Goal: Navigation & Orientation: Find specific page/section

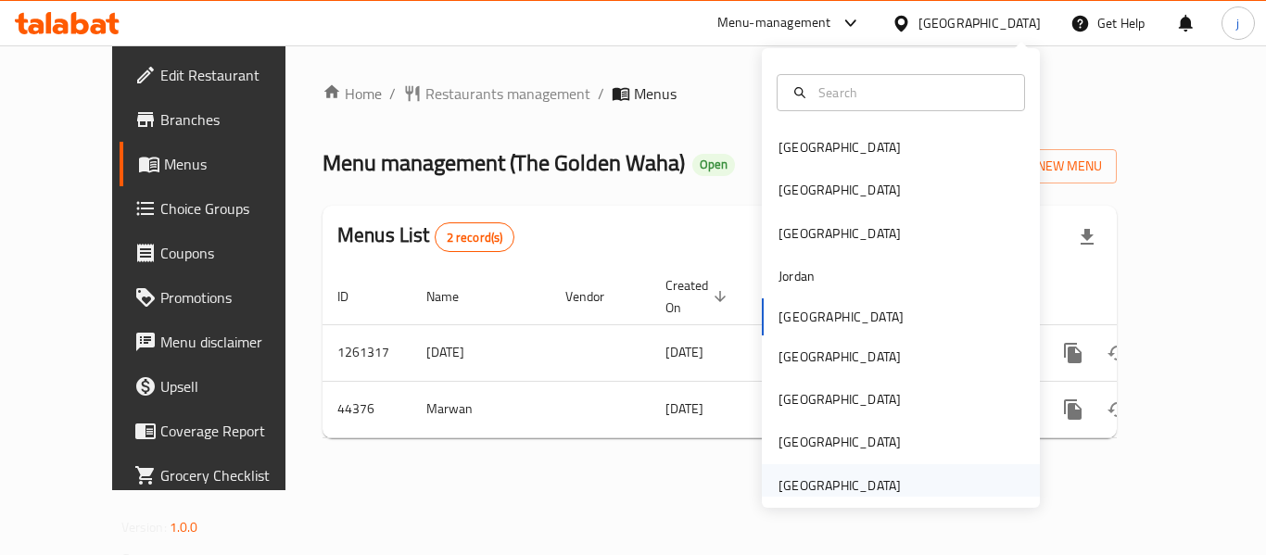
click at [832, 471] on div "[GEOGRAPHIC_DATA]" at bounding box center [840, 485] width 152 height 43
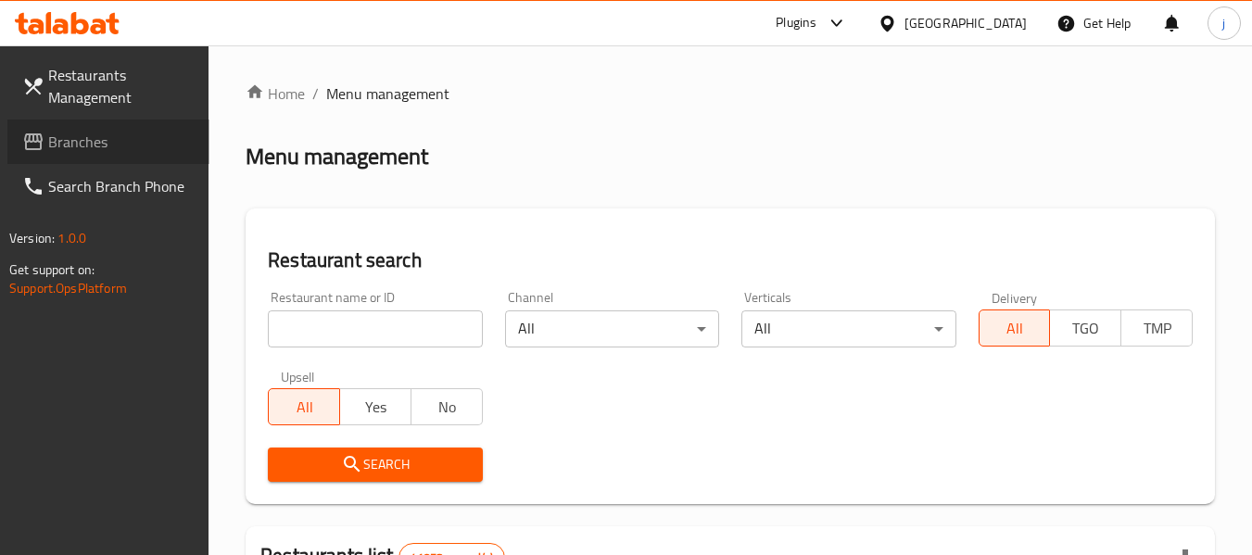
click at [139, 152] on span "Branches" at bounding box center [121, 142] width 146 height 22
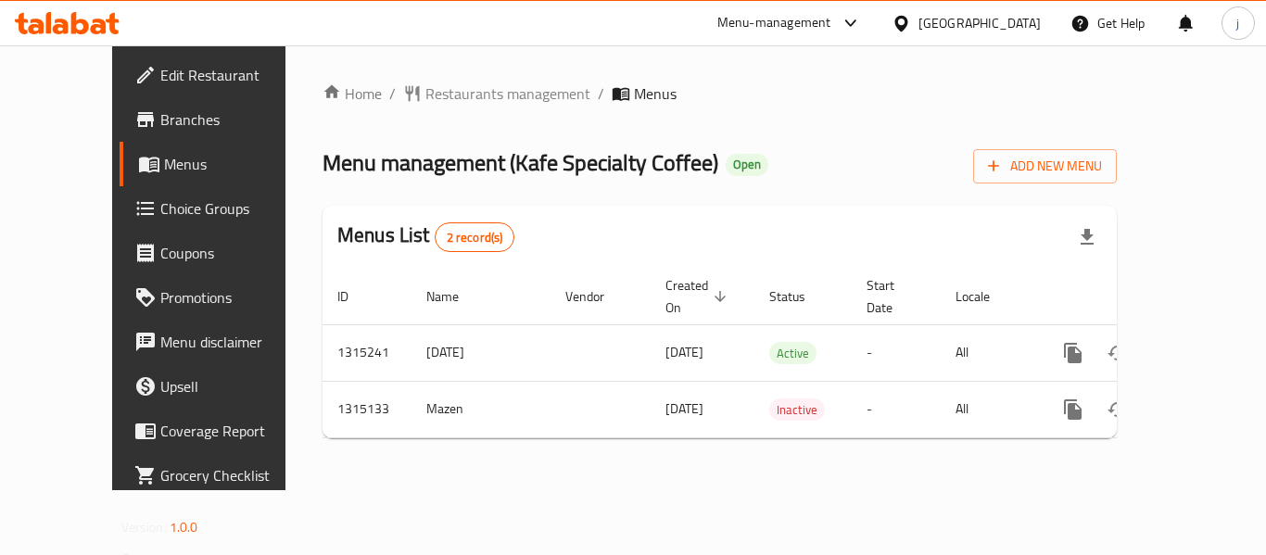
click at [930, 26] on div "[GEOGRAPHIC_DATA]" at bounding box center [980, 23] width 122 height 20
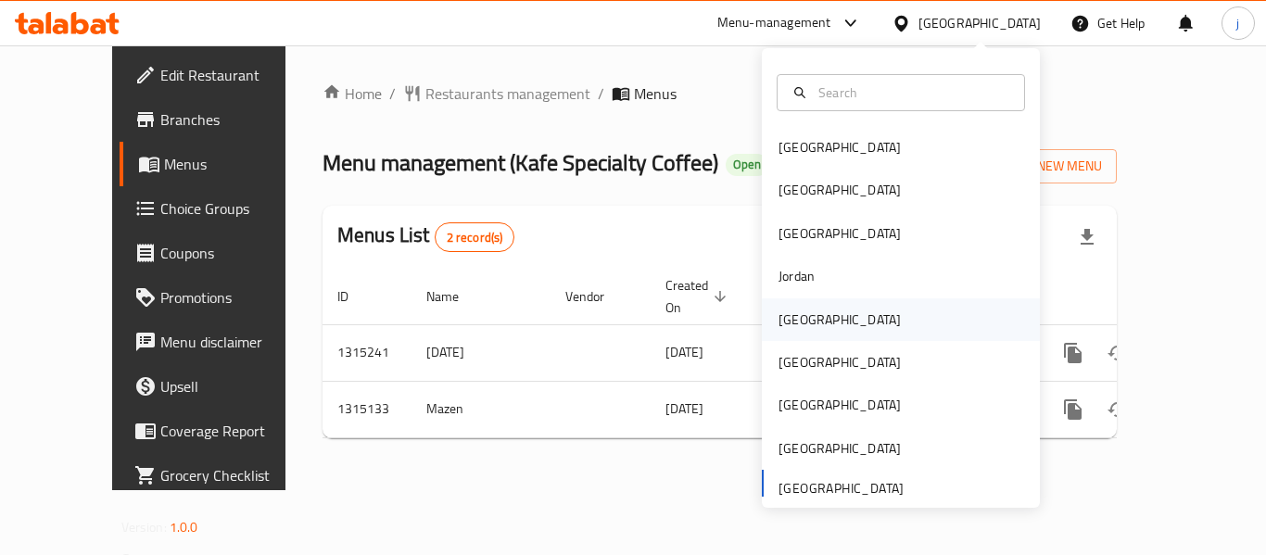
click at [821, 311] on div "[GEOGRAPHIC_DATA]" at bounding box center [901, 319] width 278 height 43
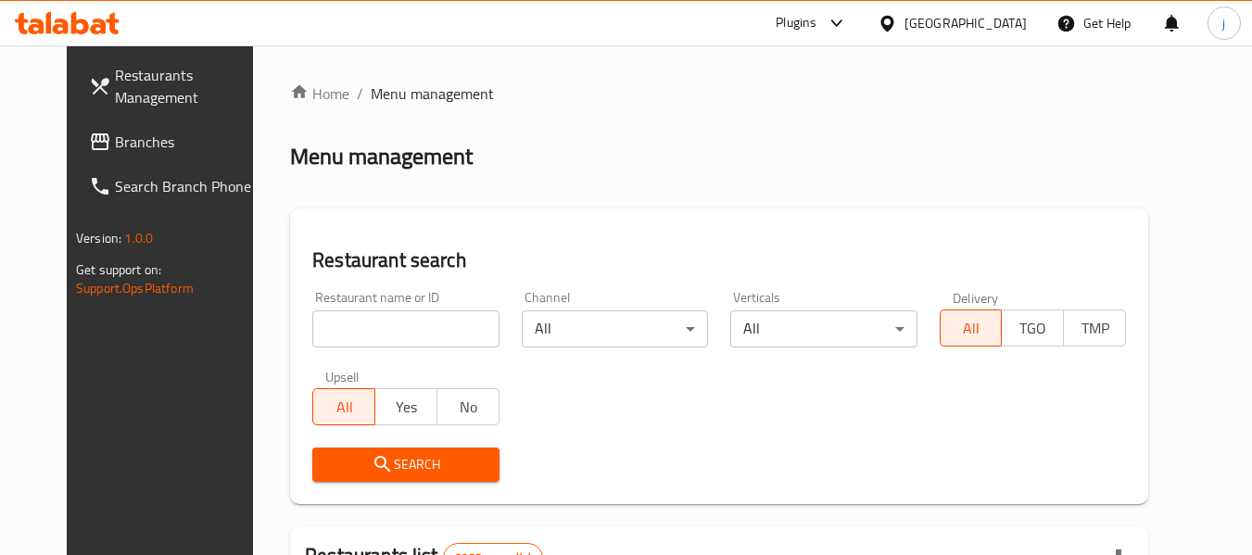
click at [127, 145] on span "Branches" at bounding box center [188, 142] width 146 height 22
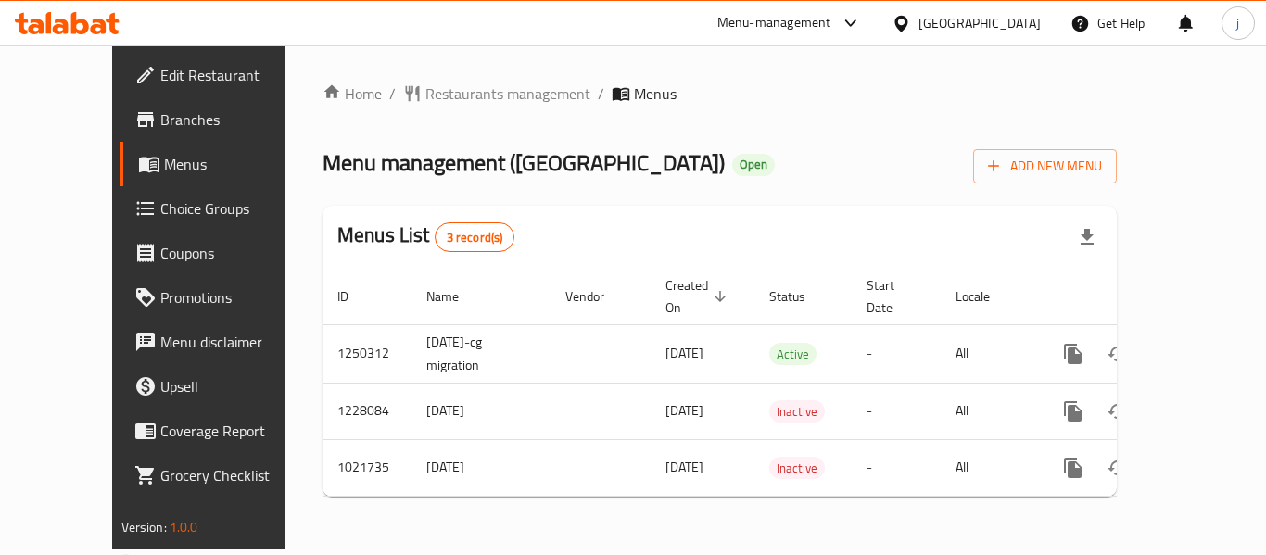
click at [1010, 28] on div "[GEOGRAPHIC_DATA]" at bounding box center [980, 23] width 122 height 20
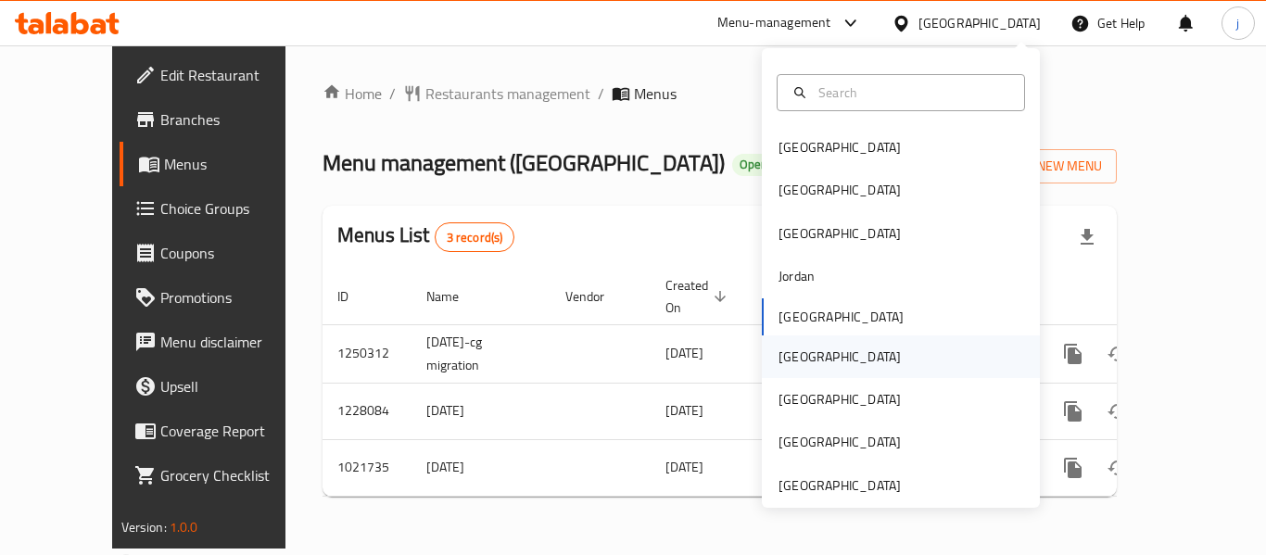
click at [789, 347] on div "[GEOGRAPHIC_DATA]" at bounding box center [840, 357] width 122 height 20
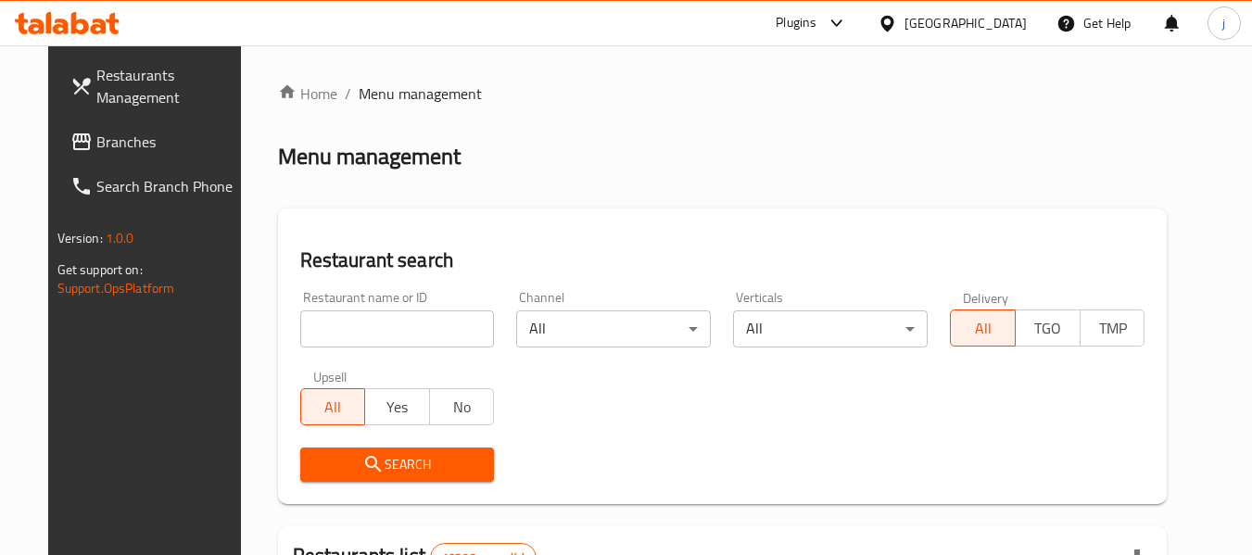
click at [56, 128] on link "Branches" at bounding box center [157, 142] width 202 height 44
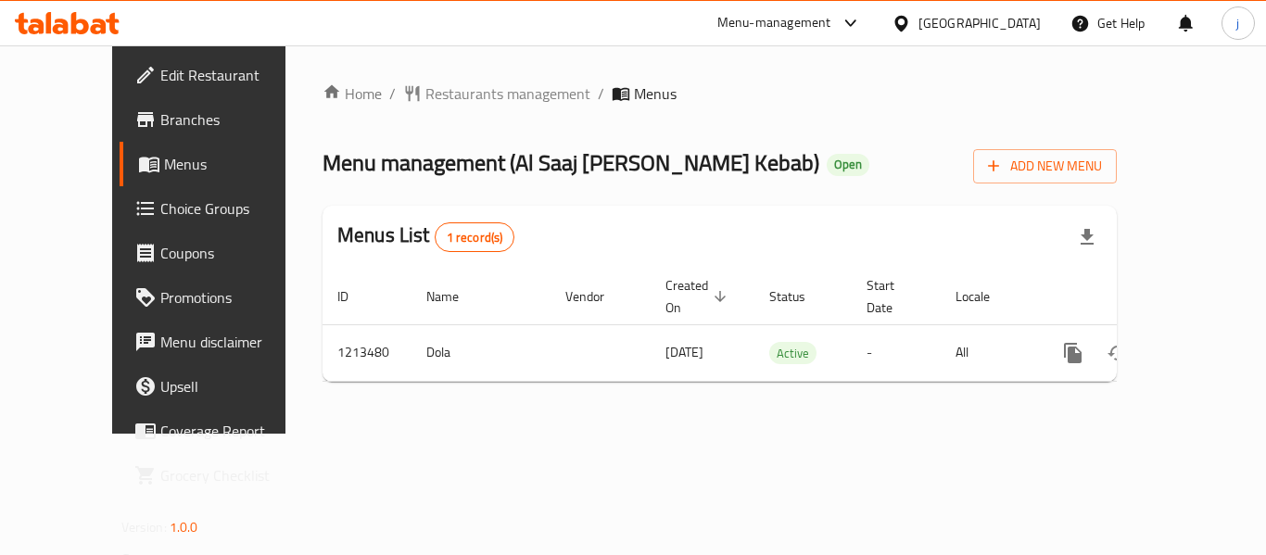
click at [1040, 16] on div "[GEOGRAPHIC_DATA]" at bounding box center [980, 23] width 122 height 20
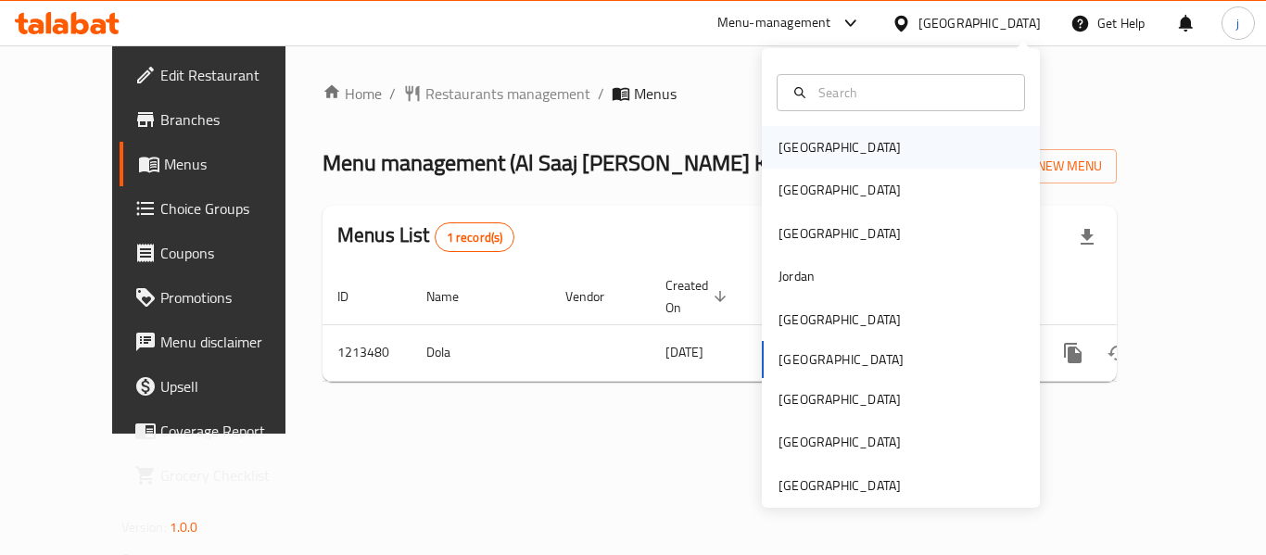
click at [808, 158] on div "[GEOGRAPHIC_DATA]" at bounding box center [840, 147] width 152 height 43
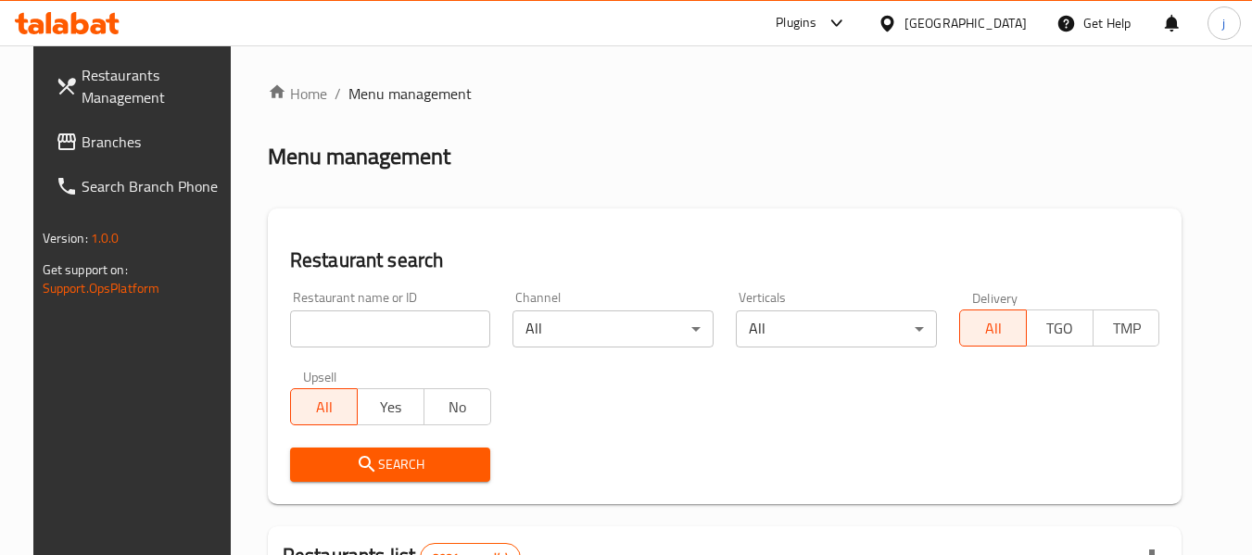
drag, startPoint x: 125, startPoint y: 148, endPoint x: 34, endPoint y: 160, distance: 91.6
click at [125, 148] on span "Branches" at bounding box center [155, 142] width 146 height 22
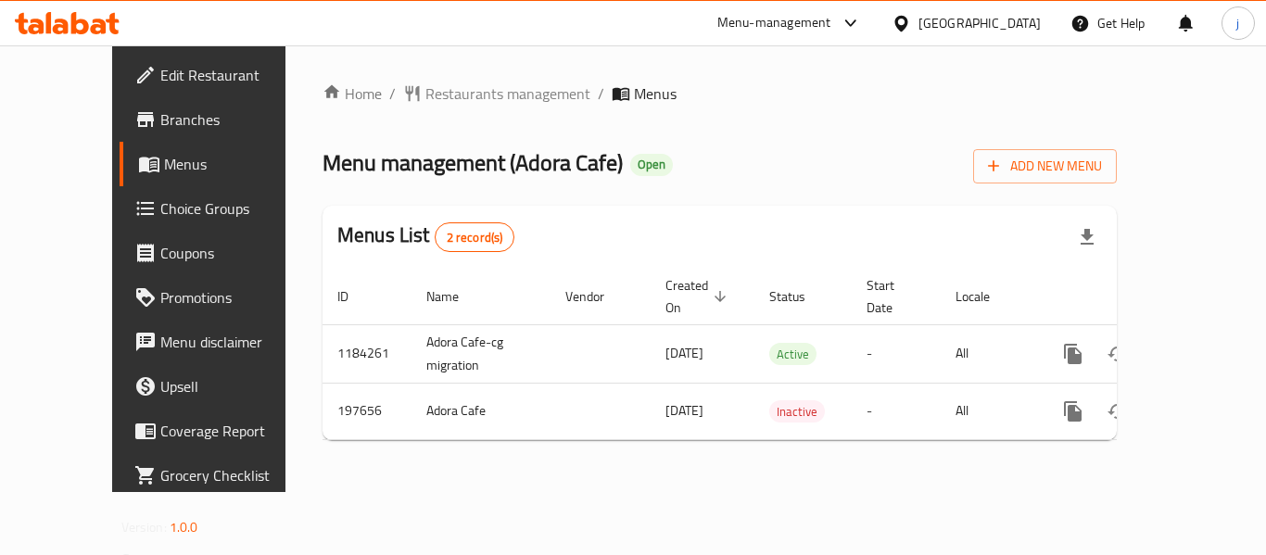
click at [911, 30] on icon at bounding box center [901, 23] width 19 height 19
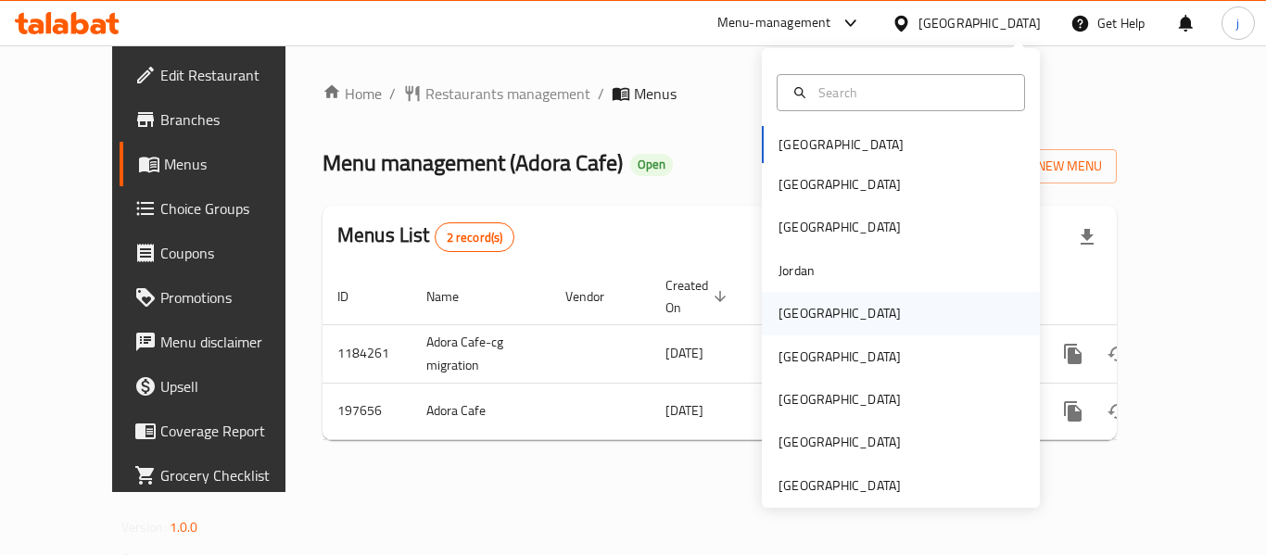
click at [818, 303] on div "[GEOGRAPHIC_DATA]" at bounding box center [840, 313] width 152 height 43
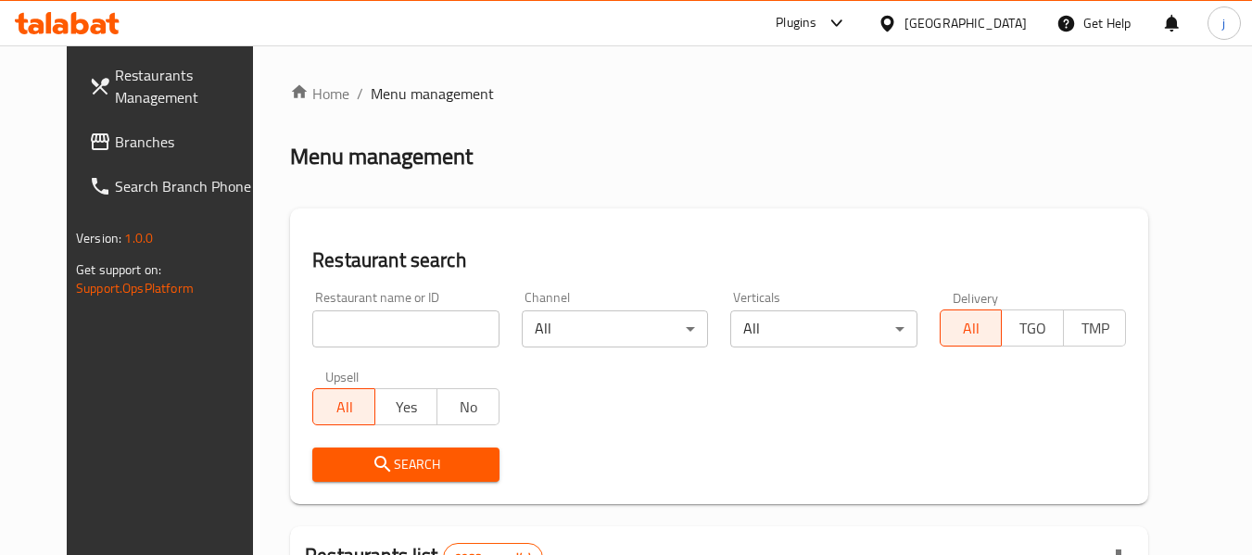
click at [115, 140] on span "Branches" at bounding box center [188, 142] width 146 height 22
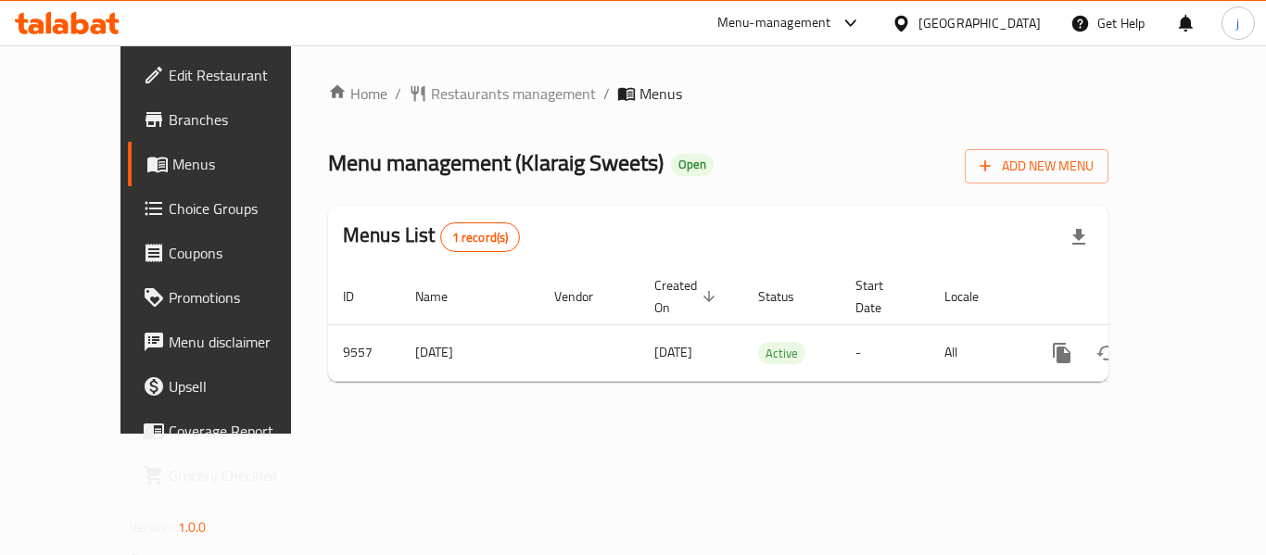
click at [1008, 27] on div "[GEOGRAPHIC_DATA]" at bounding box center [980, 23] width 122 height 20
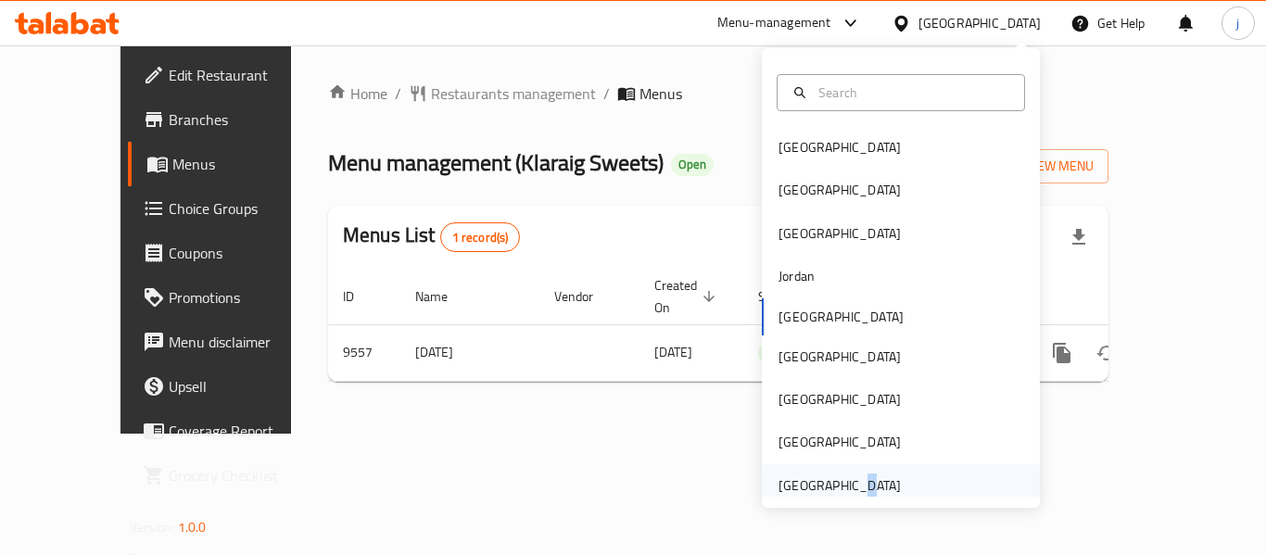
click at [836, 483] on div "[GEOGRAPHIC_DATA]" at bounding box center [840, 486] width 122 height 20
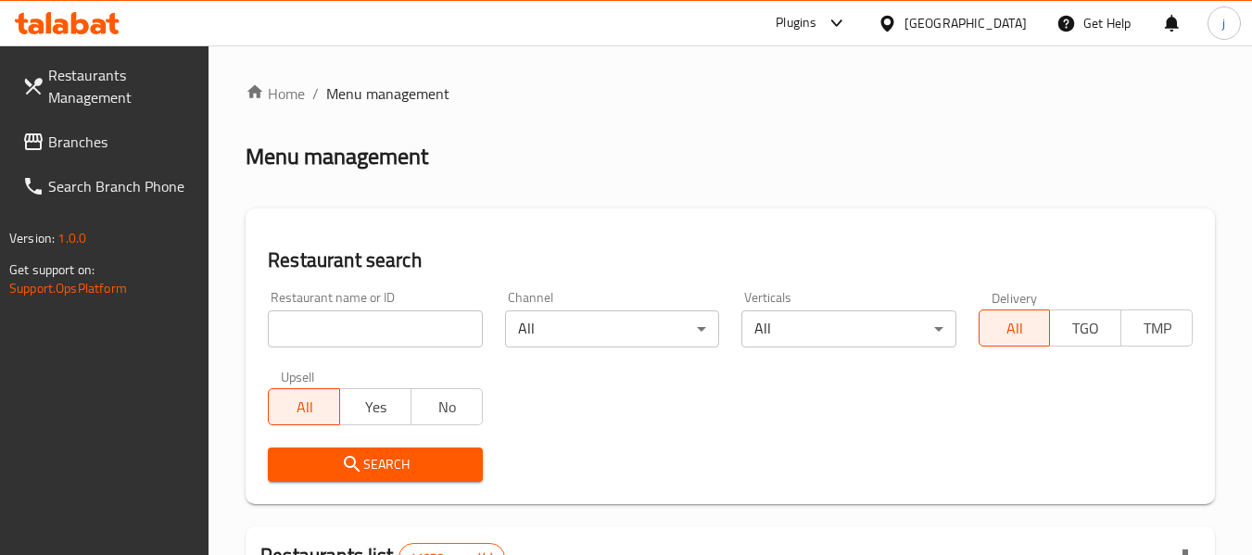
click at [81, 148] on span "Branches" at bounding box center [121, 142] width 146 height 22
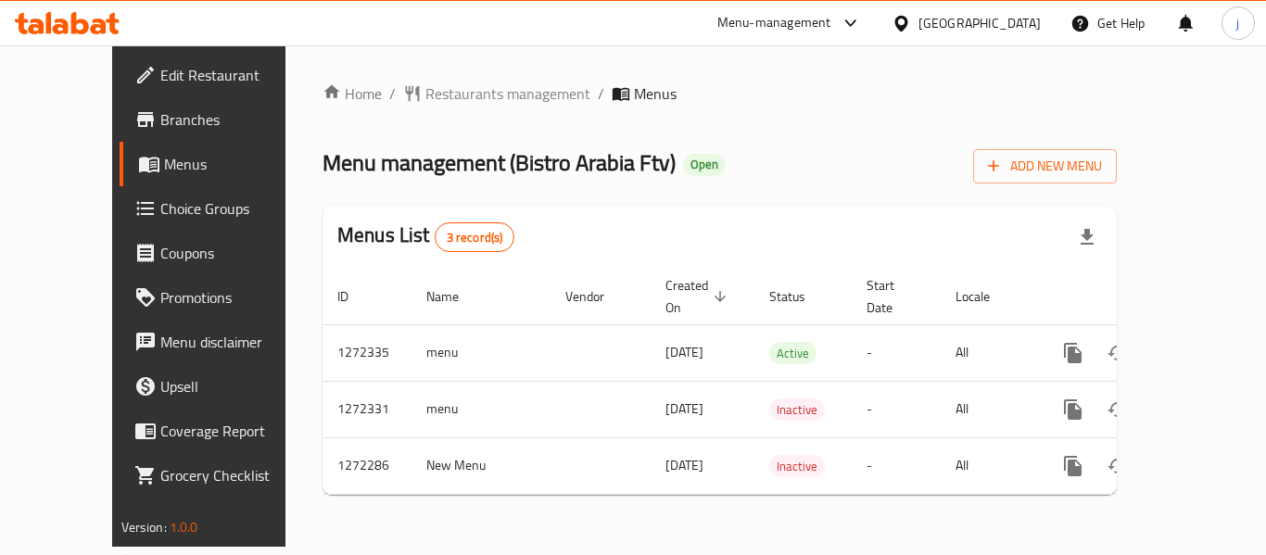
click at [895, 29] on icon at bounding box center [901, 23] width 19 height 19
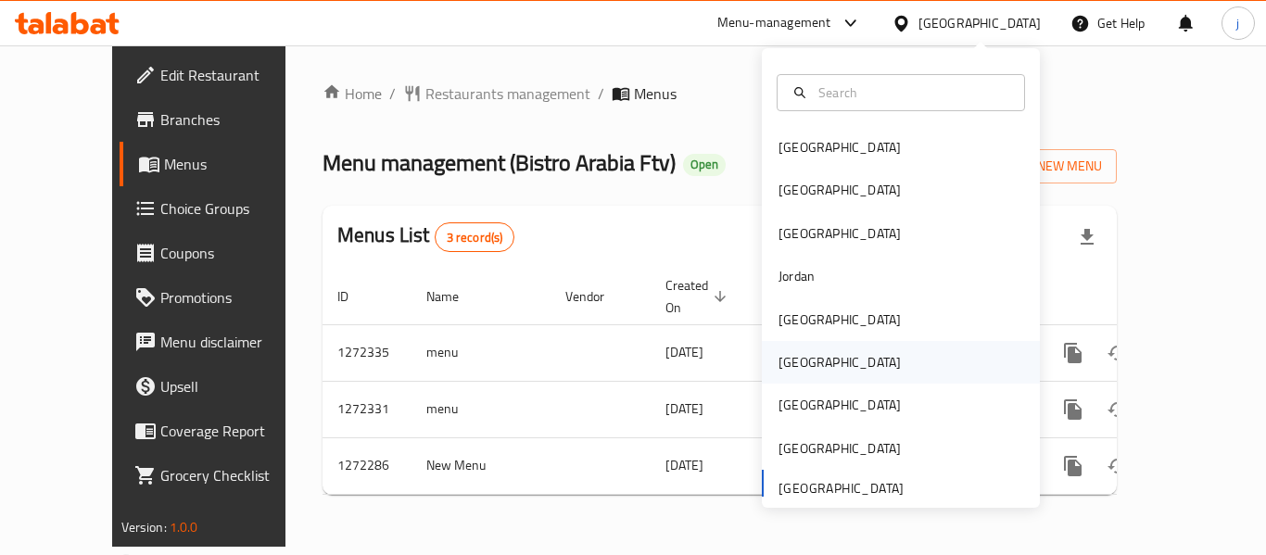
click at [784, 365] on div "[GEOGRAPHIC_DATA]" at bounding box center [840, 362] width 122 height 20
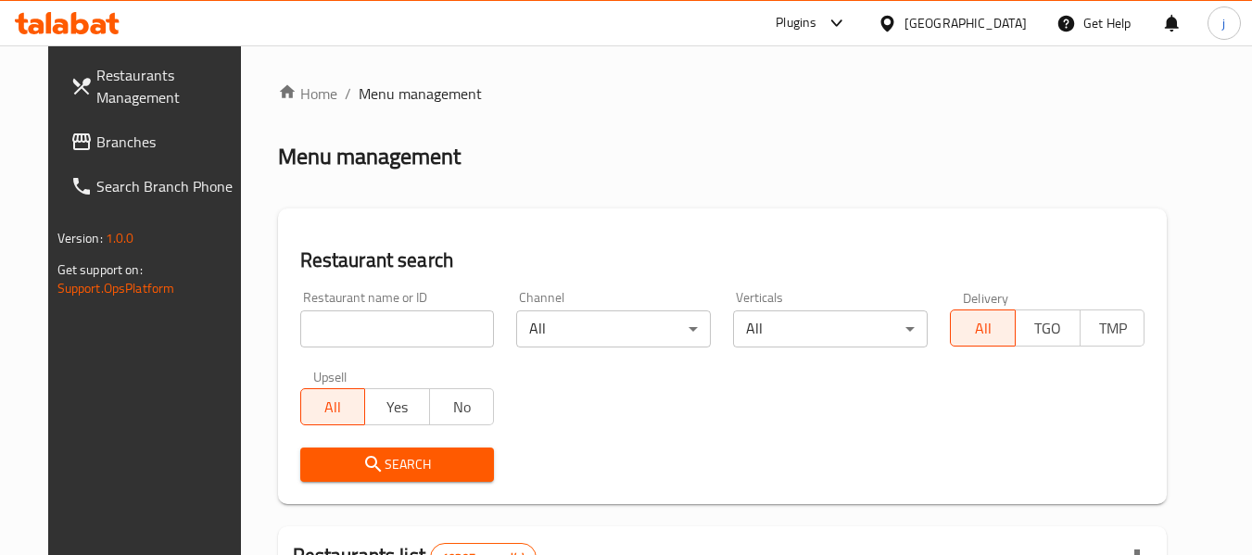
click at [96, 150] on span "Branches" at bounding box center [169, 142] width 146 height 22
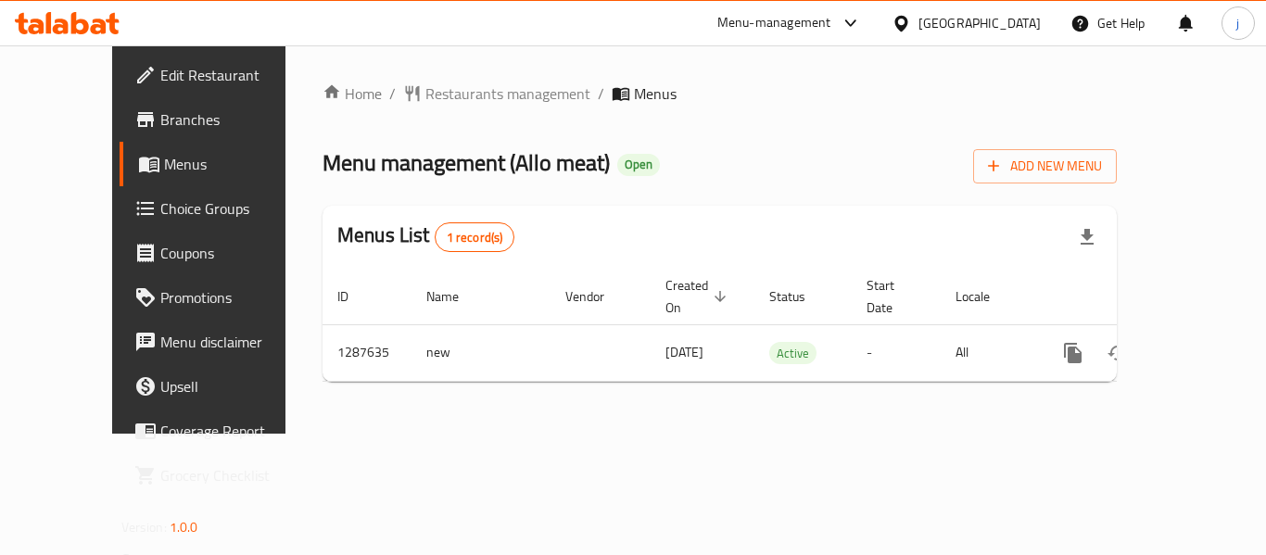
click at [1035, 24] on div "[GEOGRAPHIC_DATA]" at bounding box center [980, 23] width 122 height 20
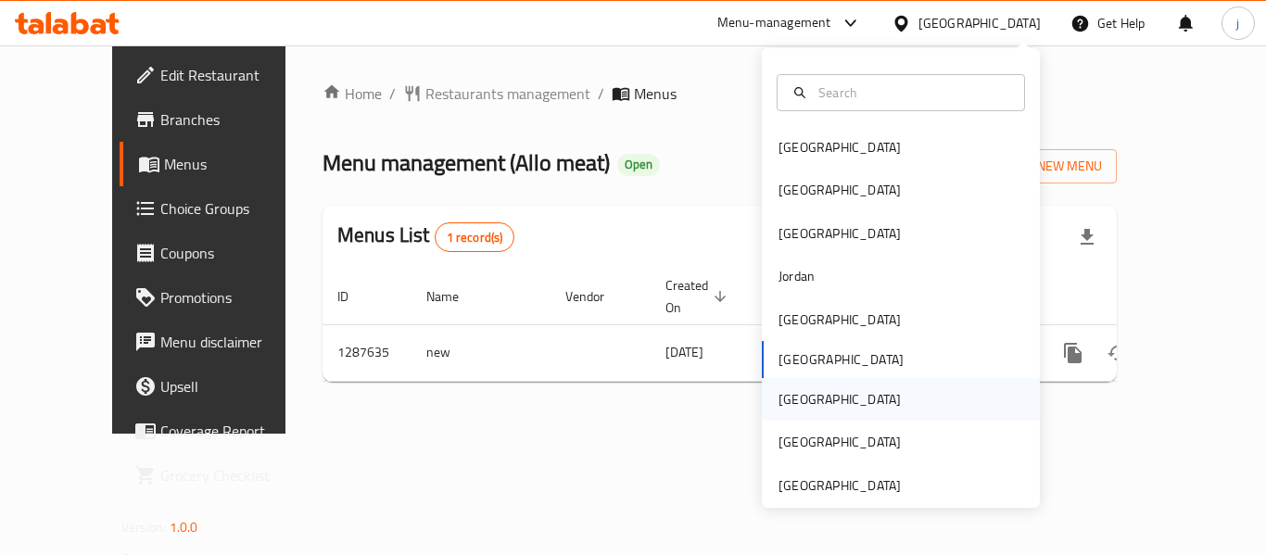
click at [796, 402] on div "[GEOGRAPHIC_DATA]" at bounding box center [840, 399] width 152 height 43
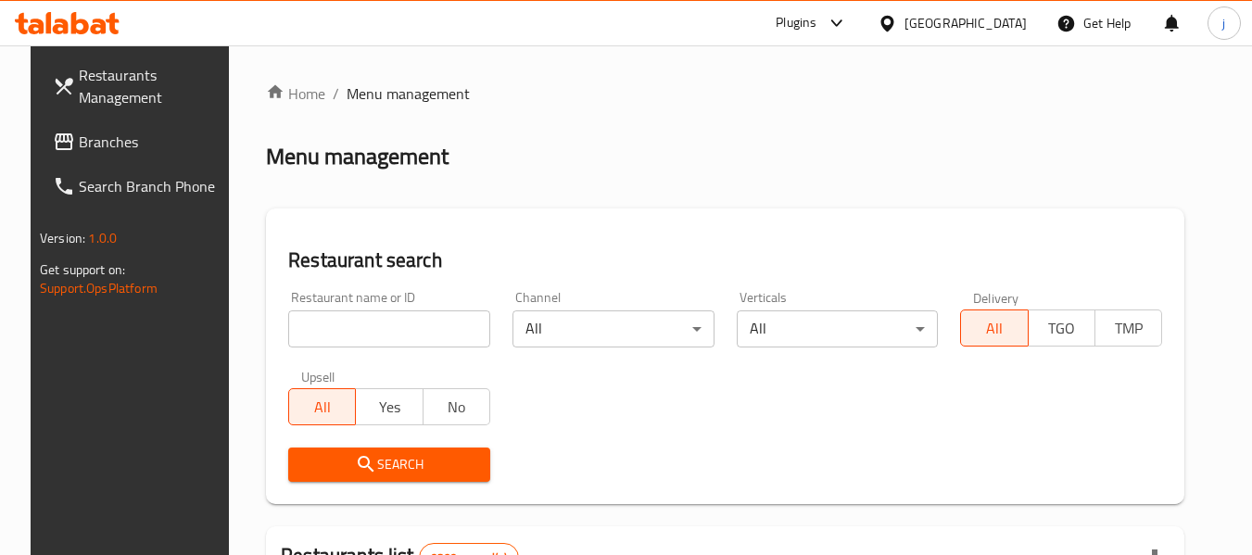
drag, startPoint x: 83, startPoint y: 136, endPoint x: 17, endPoint y: 137, distance: 66.8
click at [83, 136] on span "Branches" at bounding box center [152, 142] width 146 height 22
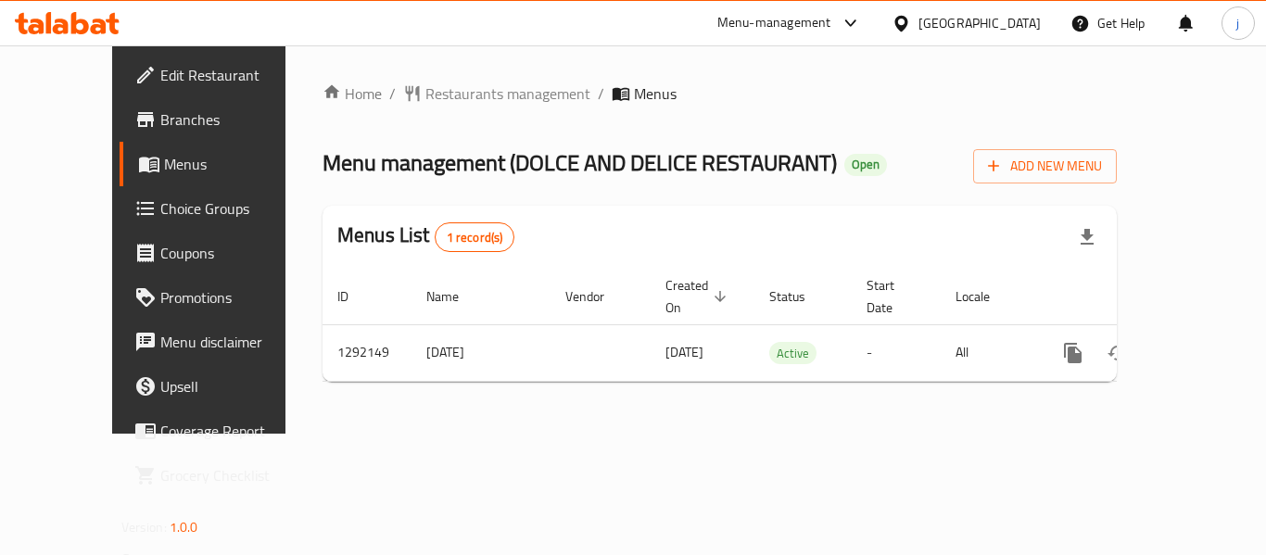
click at [1020, 21] on div "[GEOGRAPHIC_DATA]" at bounding box center [980, 23] width 122 height 20
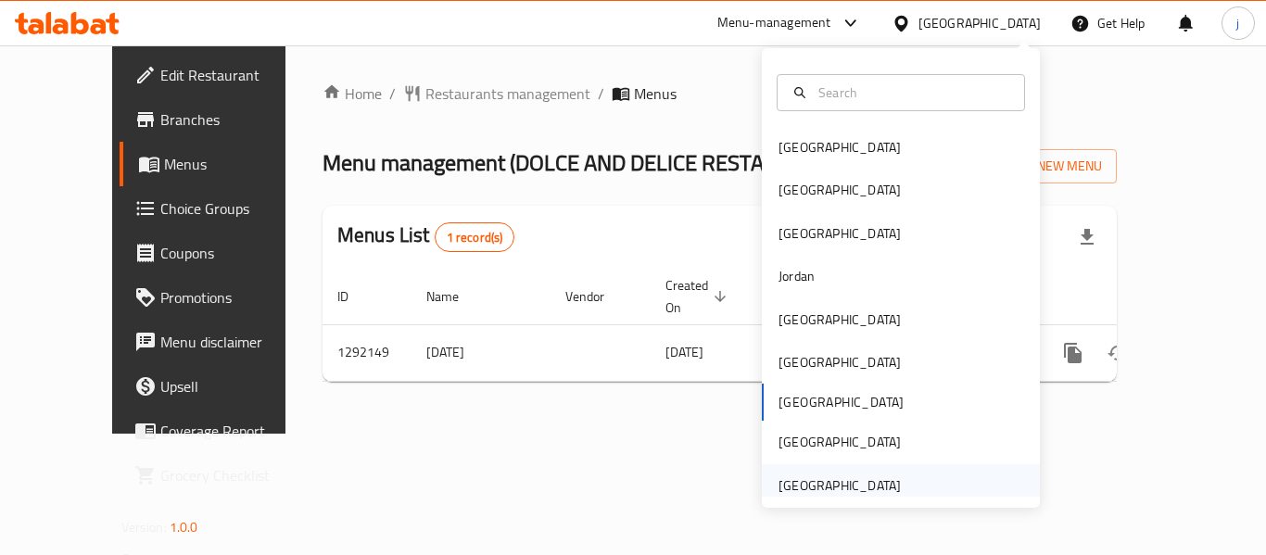
click at [857, 489] on div "[GEOGRAPHIC_DATA]" at bounding box center [840, 486] width 122 height 20
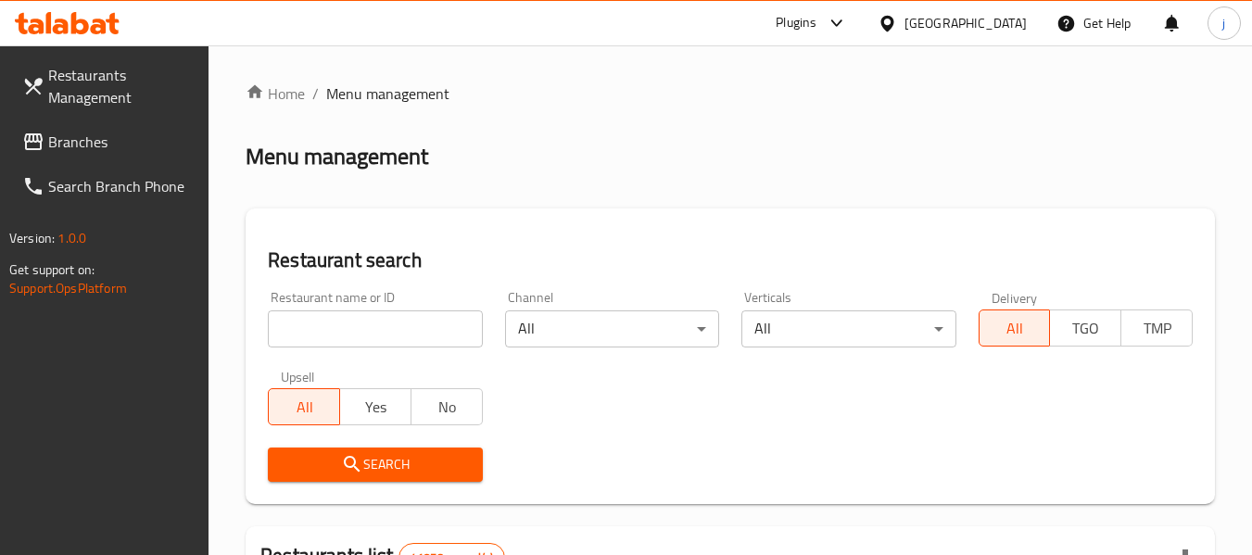
click at [98, 132] on span "Branches" at bounding box center [121, 142] width 146 height 22
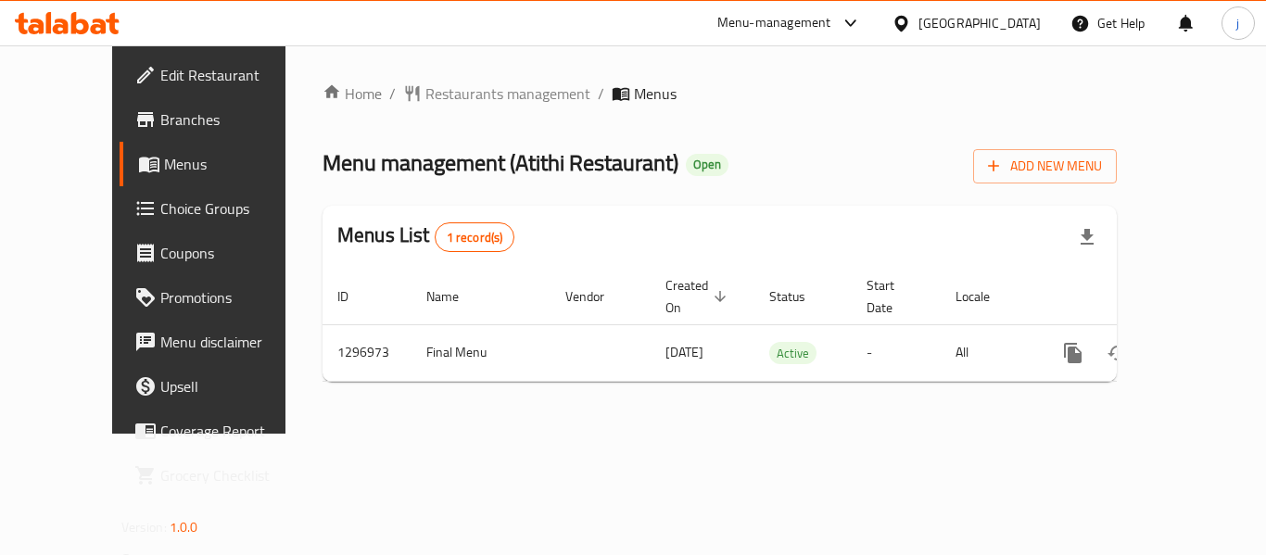
click at [954, 24] on div "[GEOGRAPHIC_DATA]" at bounding box center [980, 23] width 122 height 20
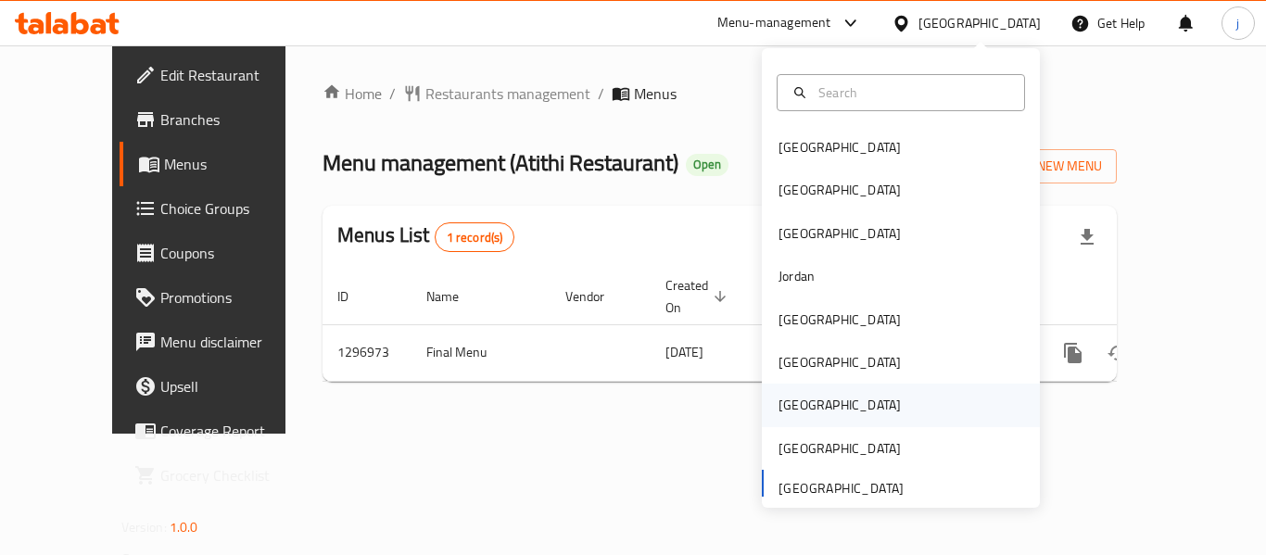
click at [781, 405] on div "[GEOGRAPHIC_DATA]" at bounding box center [840, 405] width 122 height 20
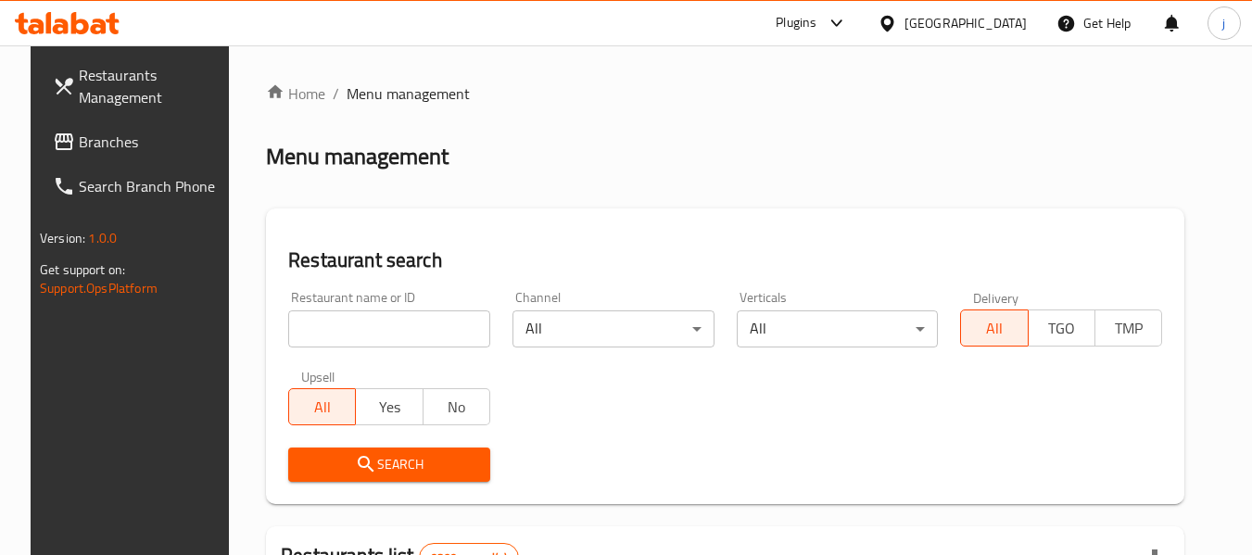
drag, startPoint x: 121, startPoint y: 139, endPoint x: 83, endPoint y: 151, distance: 39.9
click at [121, 139] on span "Branches" at bounding box center [152, 142] width 146 height 22
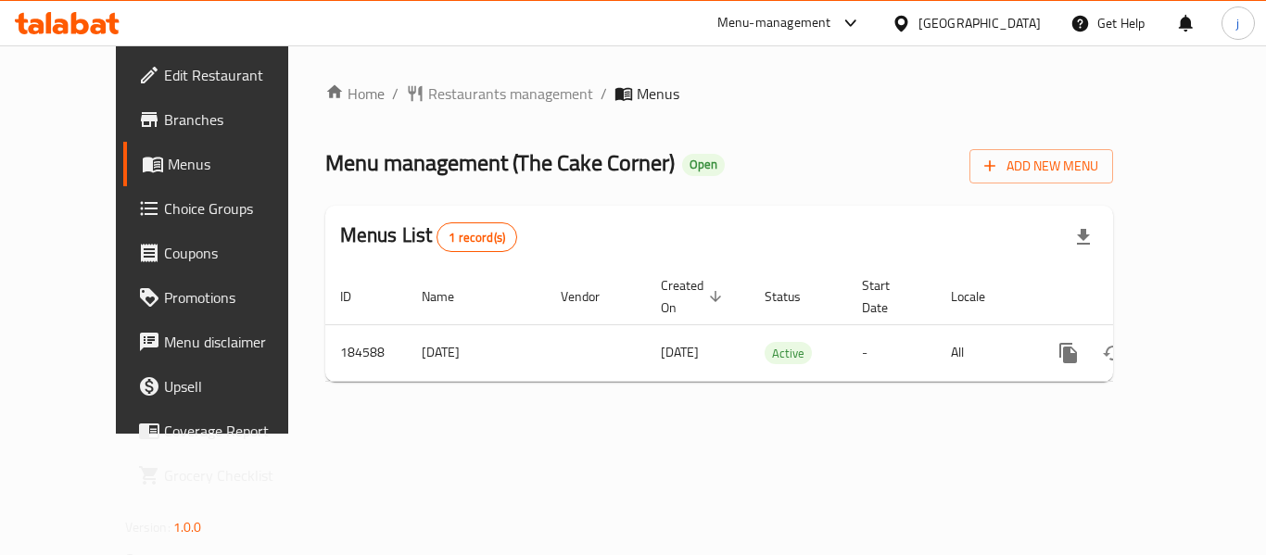
click at [1035, 29] on div "[GEOGRAPHIC_DATA]" at bounding box center [980, 23] width 122 height 20
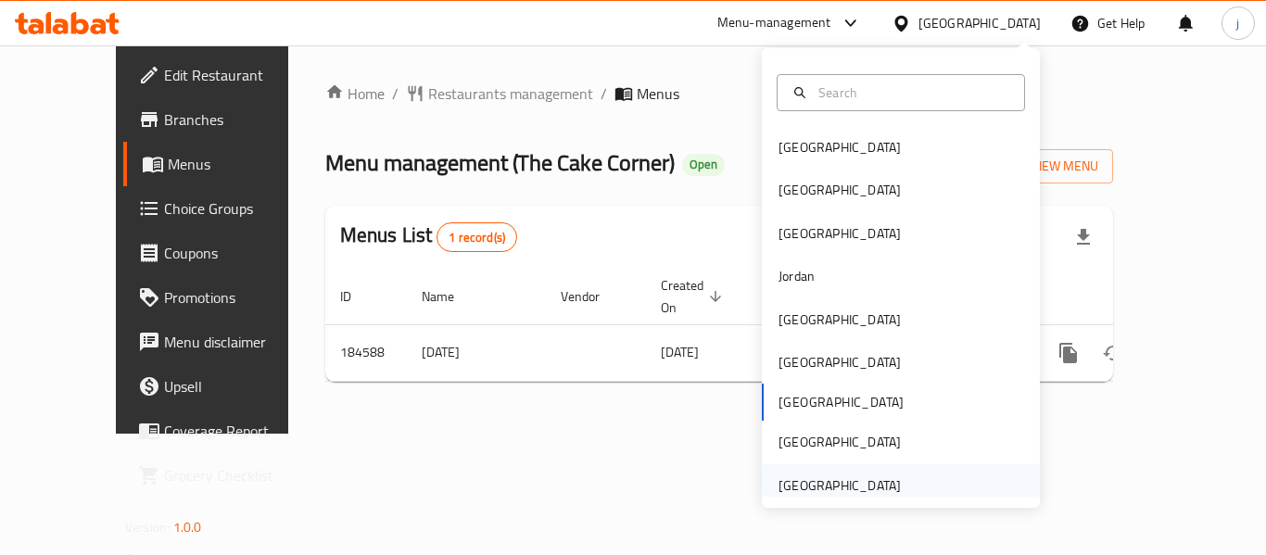
click at [849, 487] on div "[GEOGRAPHIC_DATA]" at bounding box center [840, 486] width 122 height 20
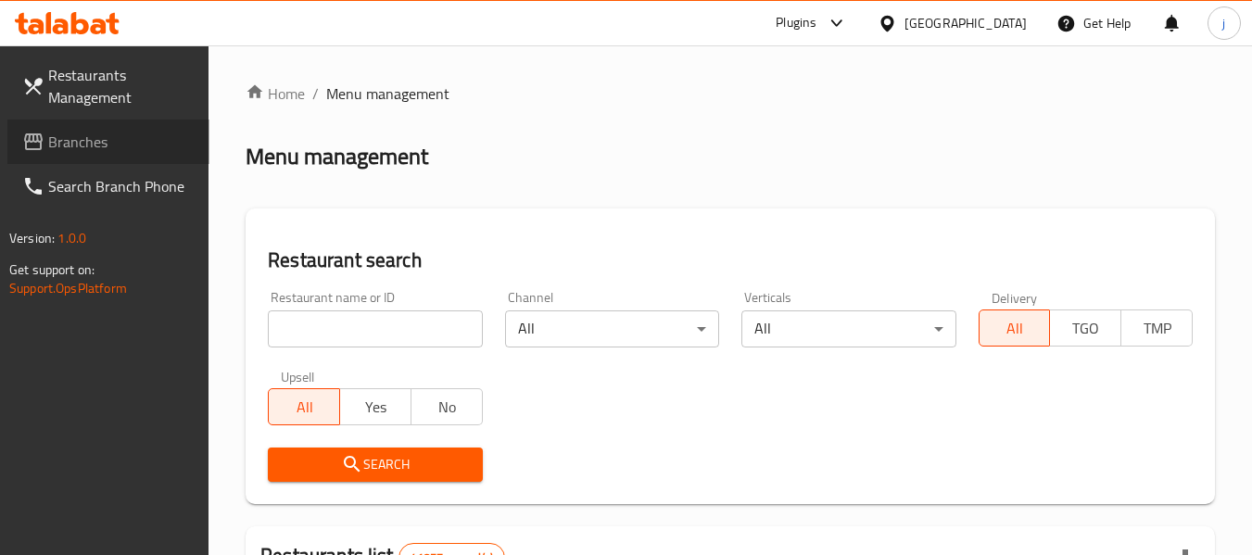
click at [130, 138] on span "Branches" at bounding box center [121, 142] width 146 height 22
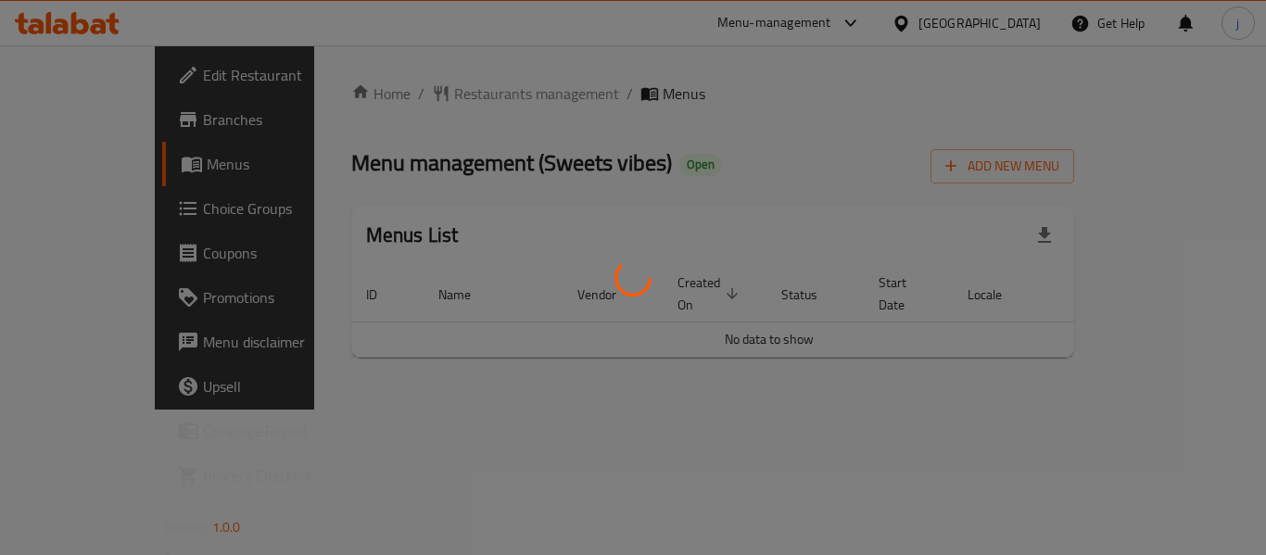
click at [533, 176] on div at bounding box center [633, 277] width 1266 height 555
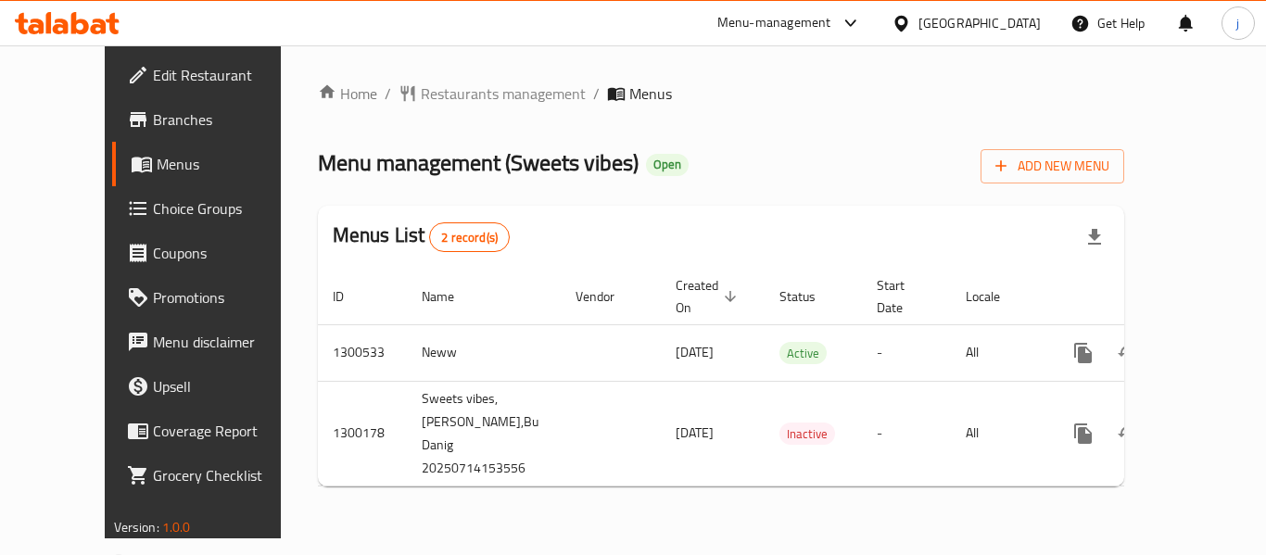
click at [971, 30] on div "[GEOGRAPHIC_DATA]" at bounding box center [980, 23] width 122 height 20
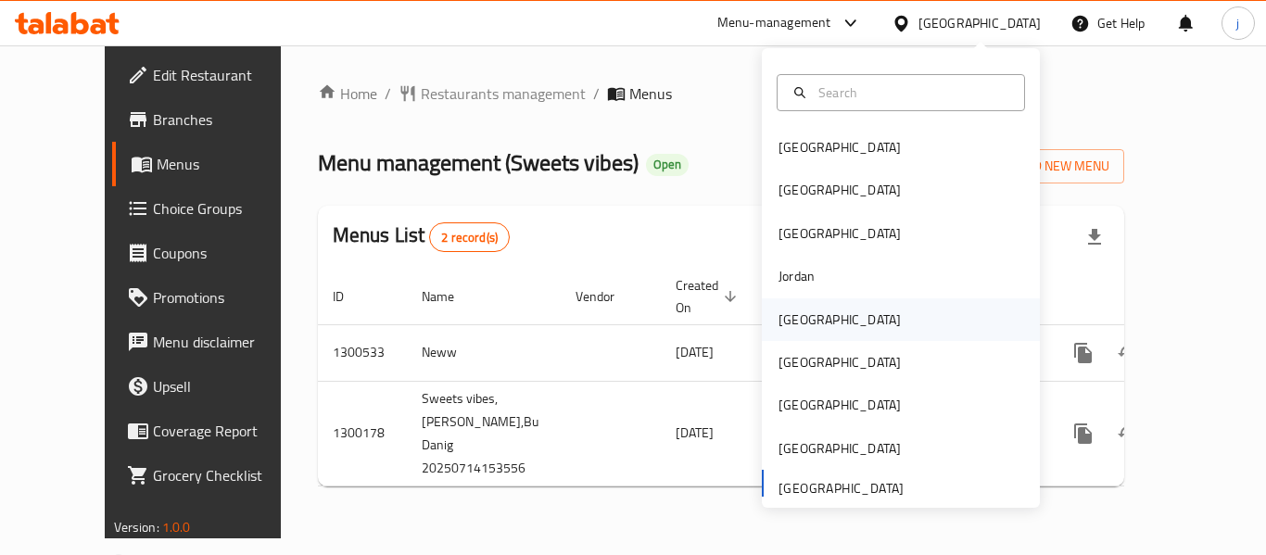
click at [803, 310] on div "[GEOGRAPHIC_DATA]" at bounding box center [840, 320] width 122 height 20
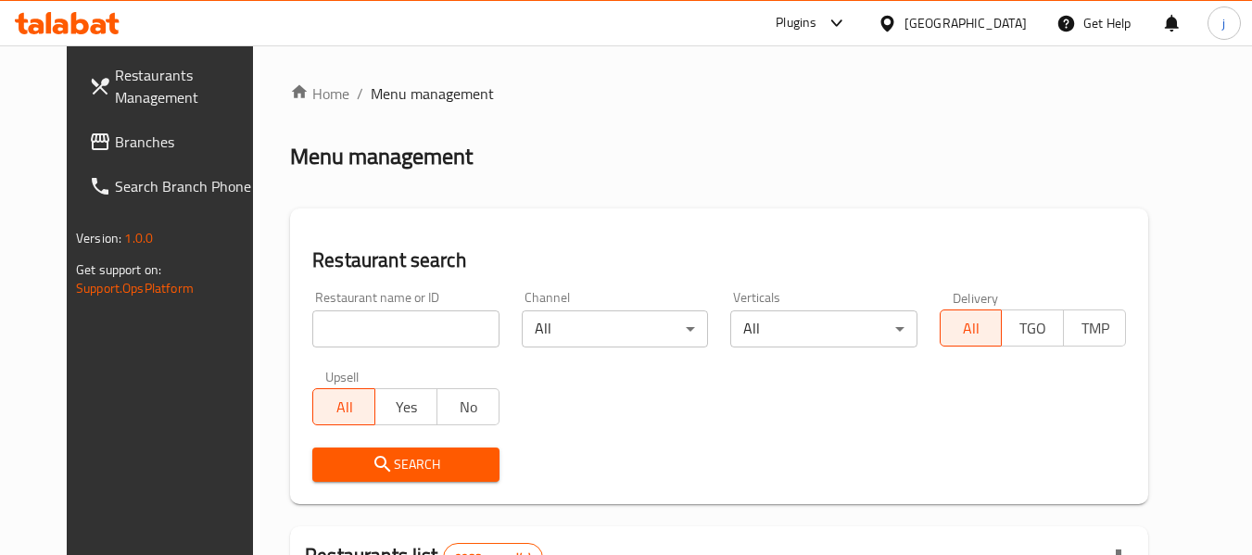
click at [121, 151] on span "Branches" at bounding box center [188, 142] width 146 height 22
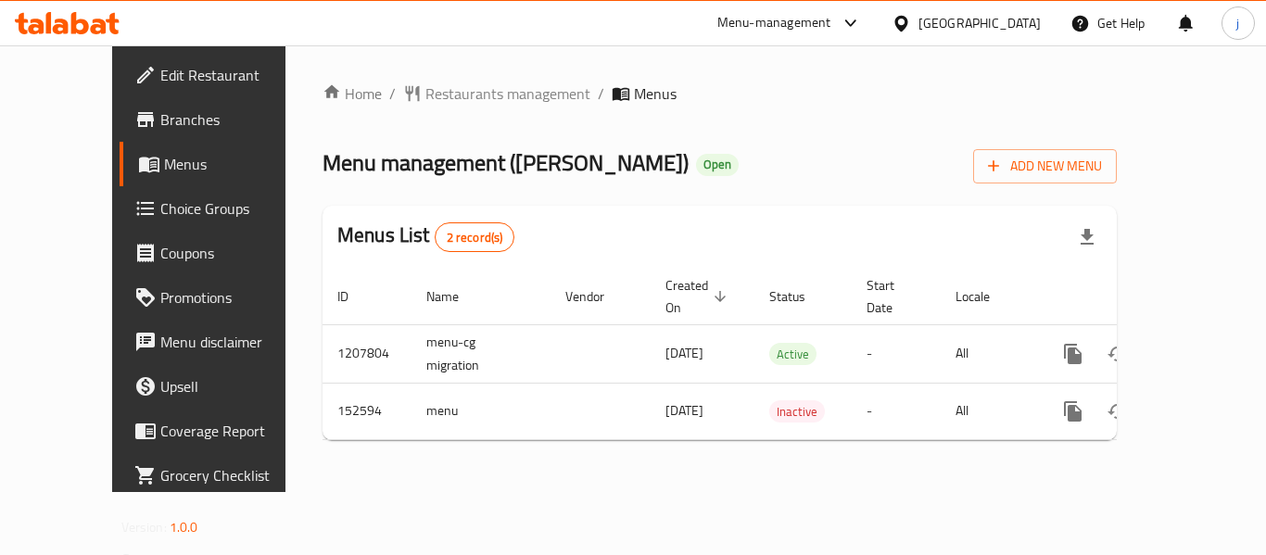
click at [908, 28] on icon at bounding box center [901, 23] width 13 height 16
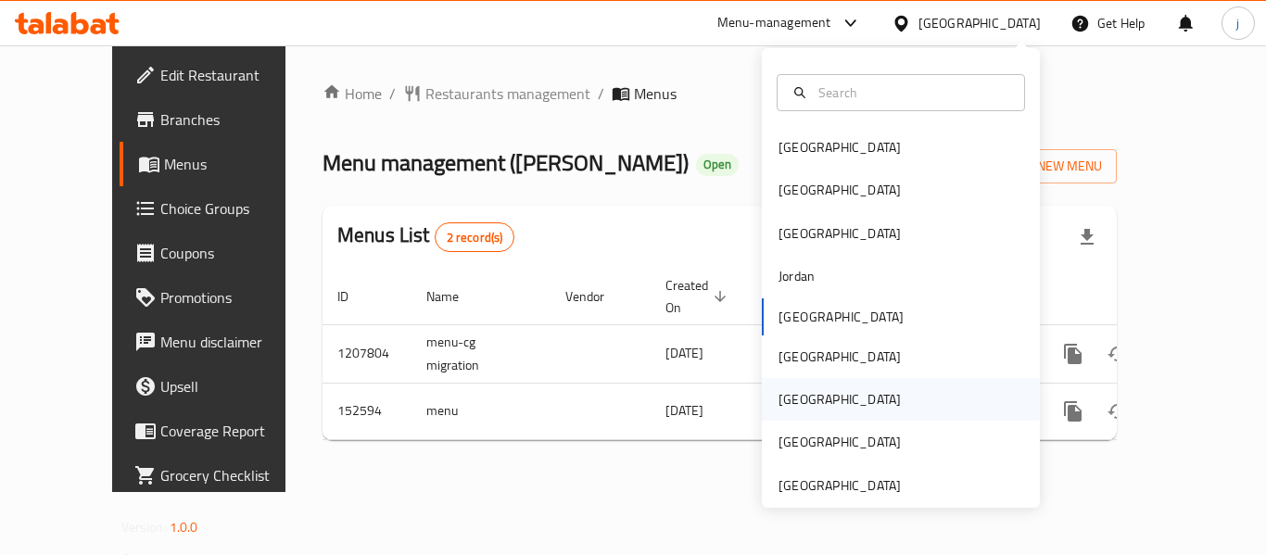
click at [805, 412] on div "[GEOGRAPHIC_DATA]" at bounding box center [840, 399] width 152 height 43
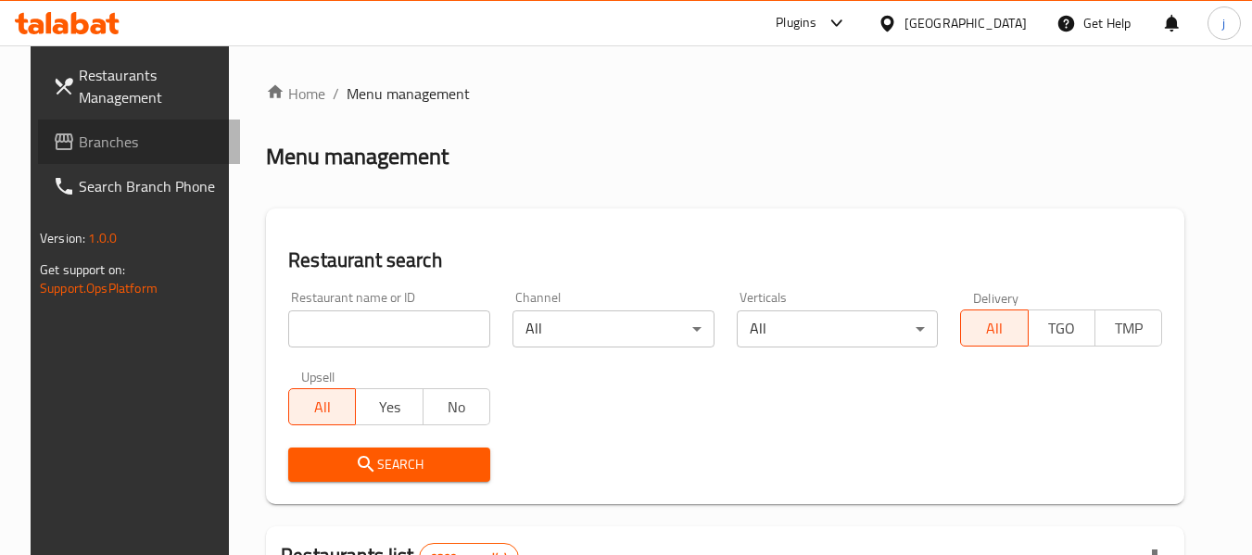
click at [102, 147] on span "Branches" at bounding box center [152, 142] width 146 height 22
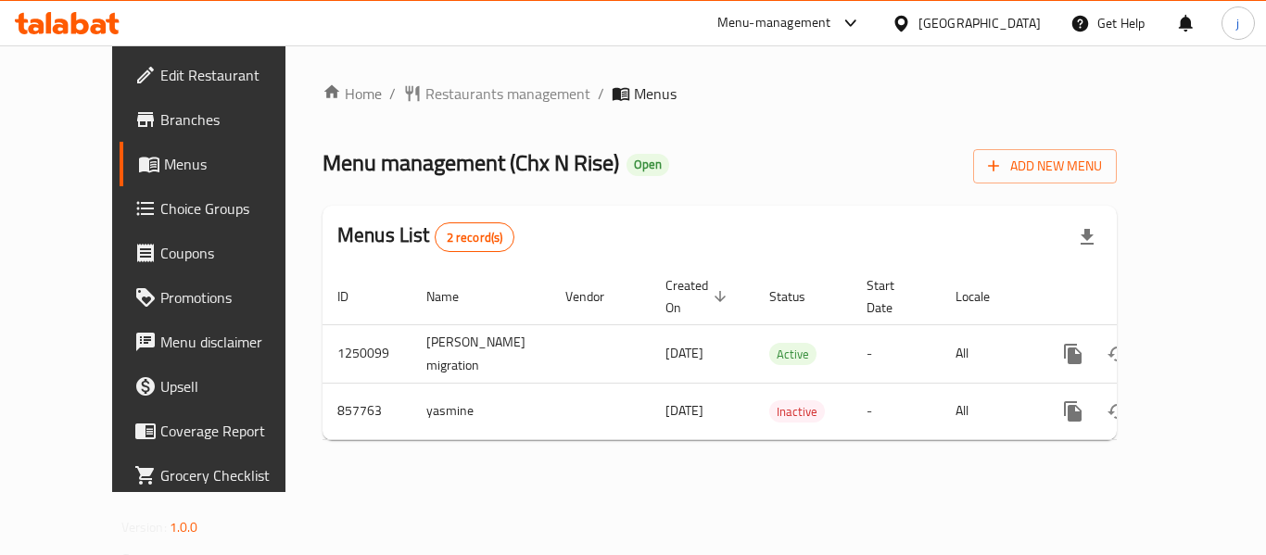
click at [1023, 30] on div "Qatar" at bounding box center [980, 23] width 122 height 20
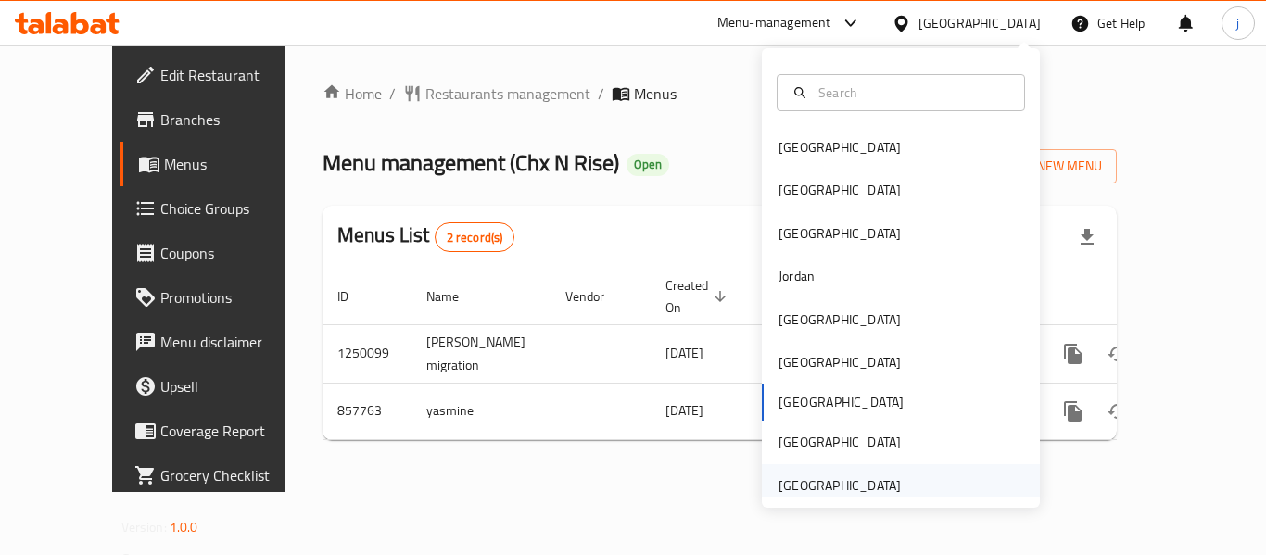
click at [809, 485] on div "[GEOGRAPHIC_DATA]" at bounding box center [840, 486] width 122 height 20
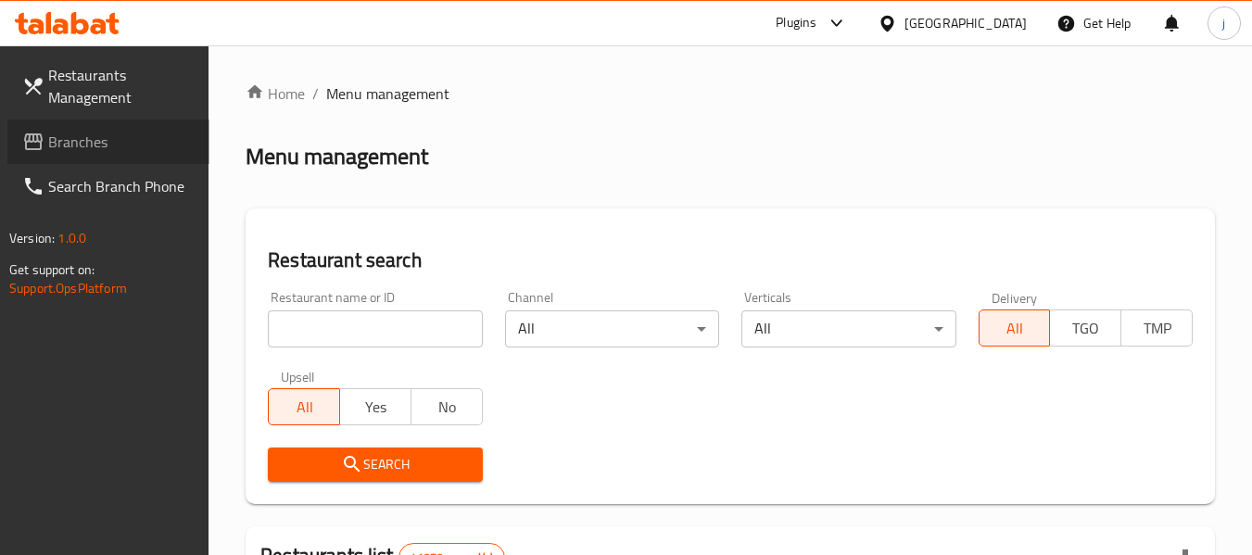
click at [70, 142] on span "Branches" at bounding box center [121, 142] width 146 height 22
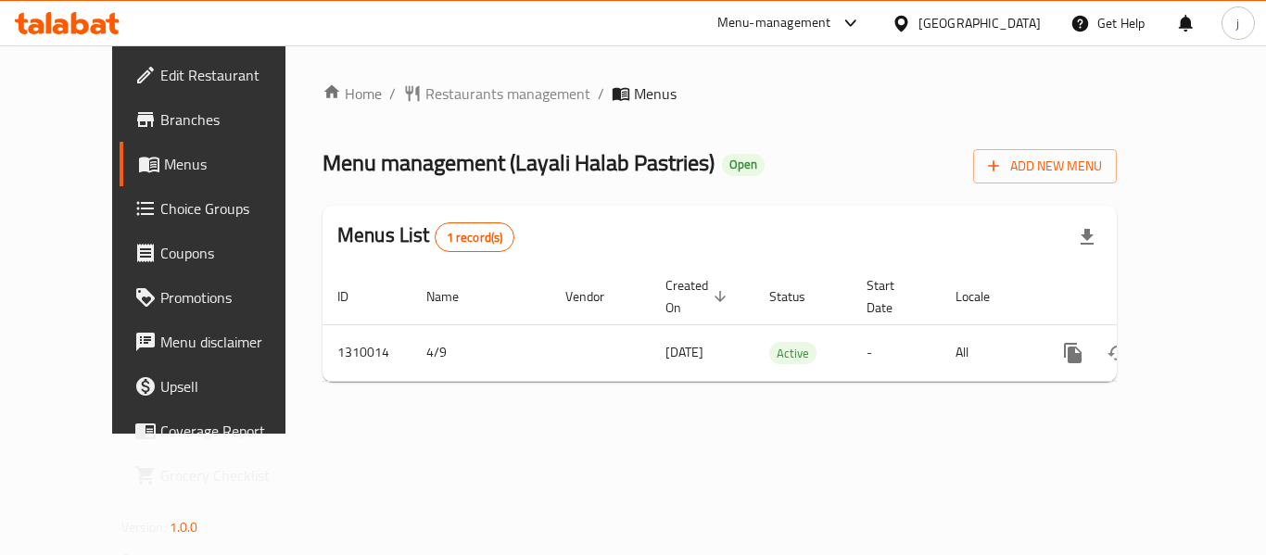
click at [973, 34] on div "[GEOGRAPHIC_DATA]" at bounding box center [966, 23] width 179 height 44
click at [953, 13] on div "[GEOGRAPHIC_DATA]" at bounding box center [980, 23] width 122 height 20
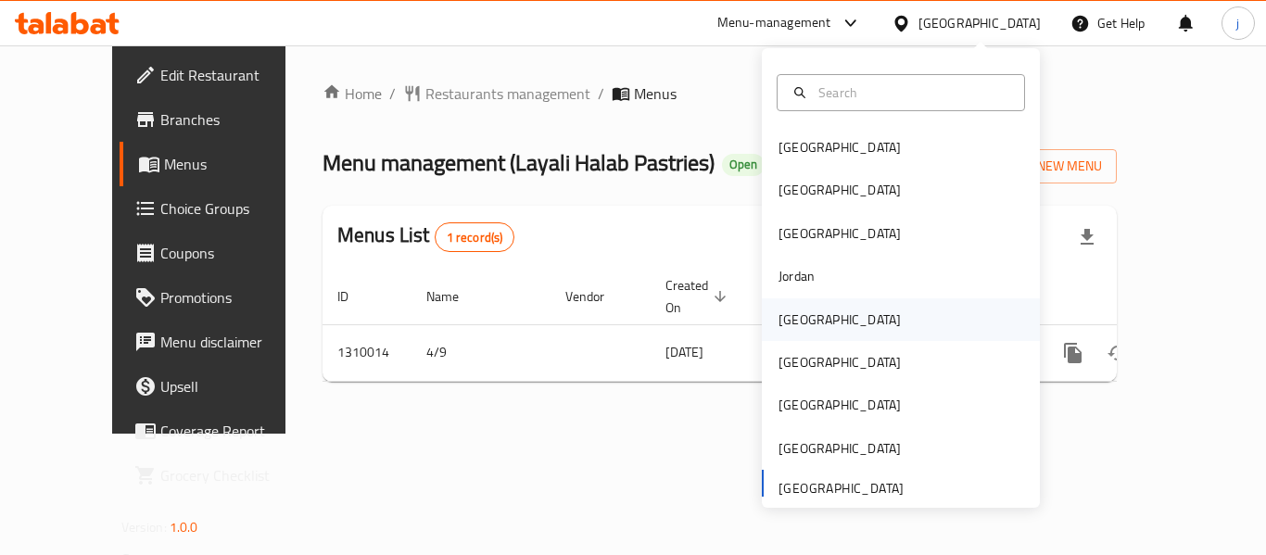
click at [806, 328] on div "Kuwait" at bounding box center [840, 319] width 152 height 43
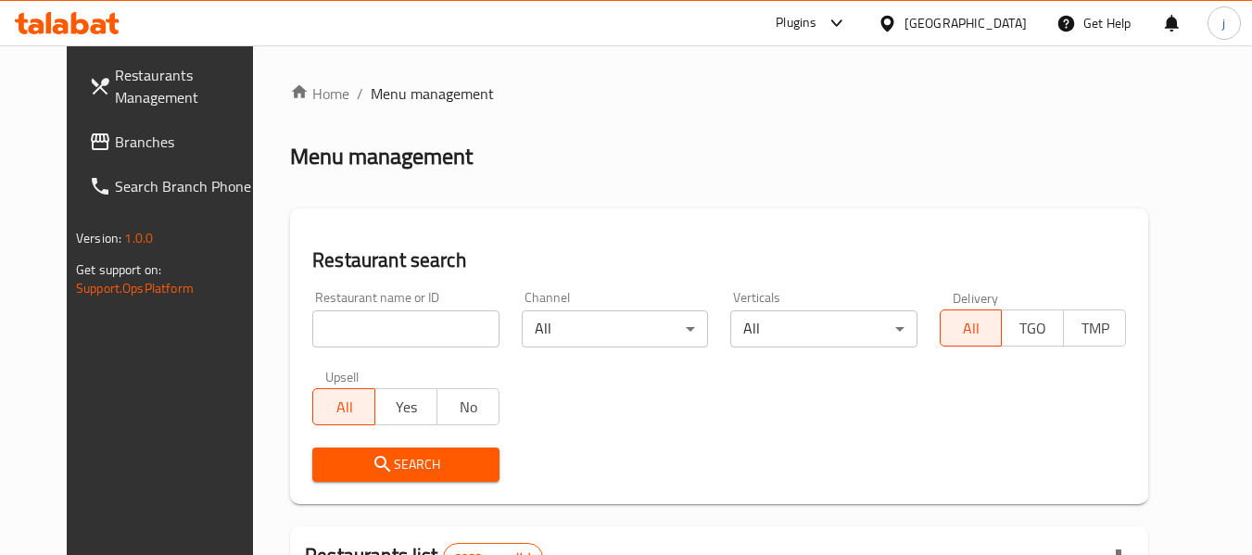
click at [115, 131] on span "Branches" at bounding box center [188, 142] width 146 height 22
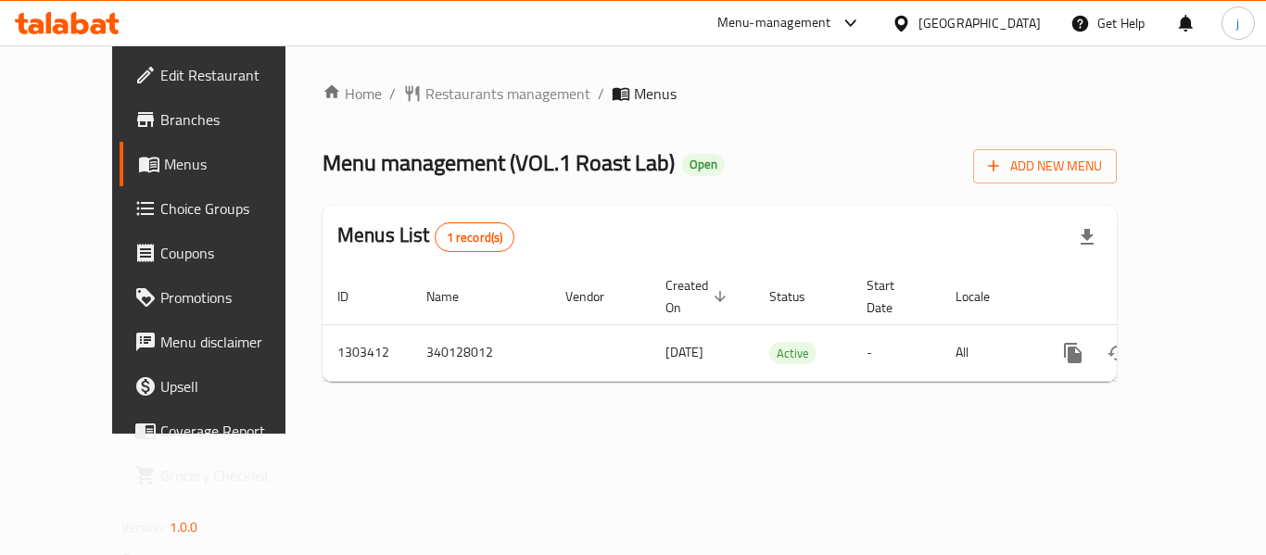
click at [911, 17] on icon at bounding box center [901, 23] width 19 height 19
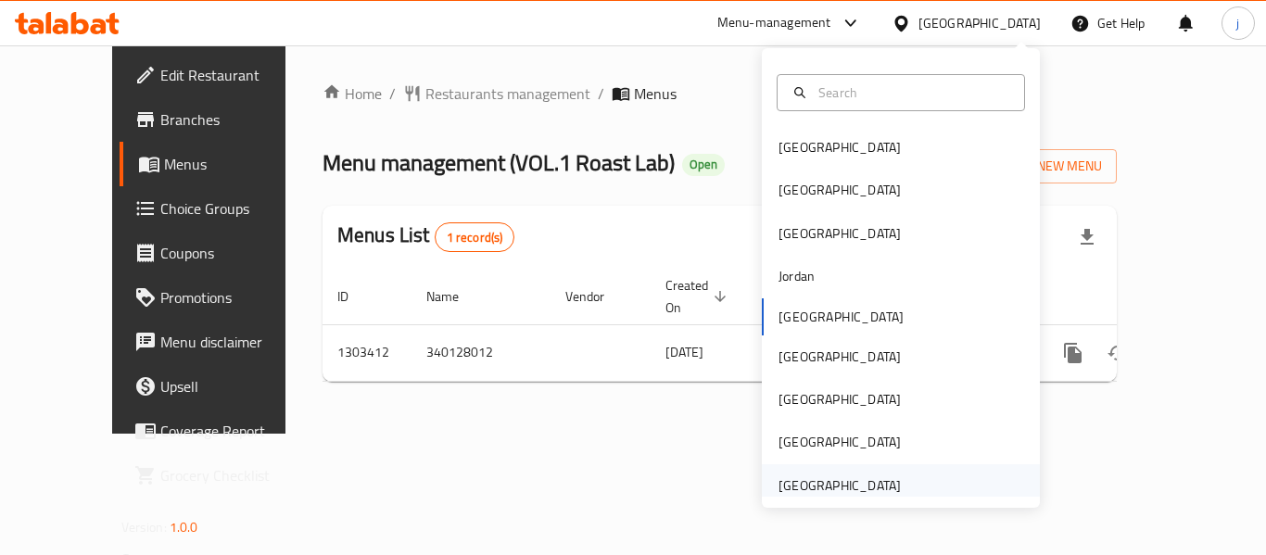
click at [795, 486] on div "[GEOGRAPHIC_DATA]" at bounding box center [840, 486] width 122 height 20
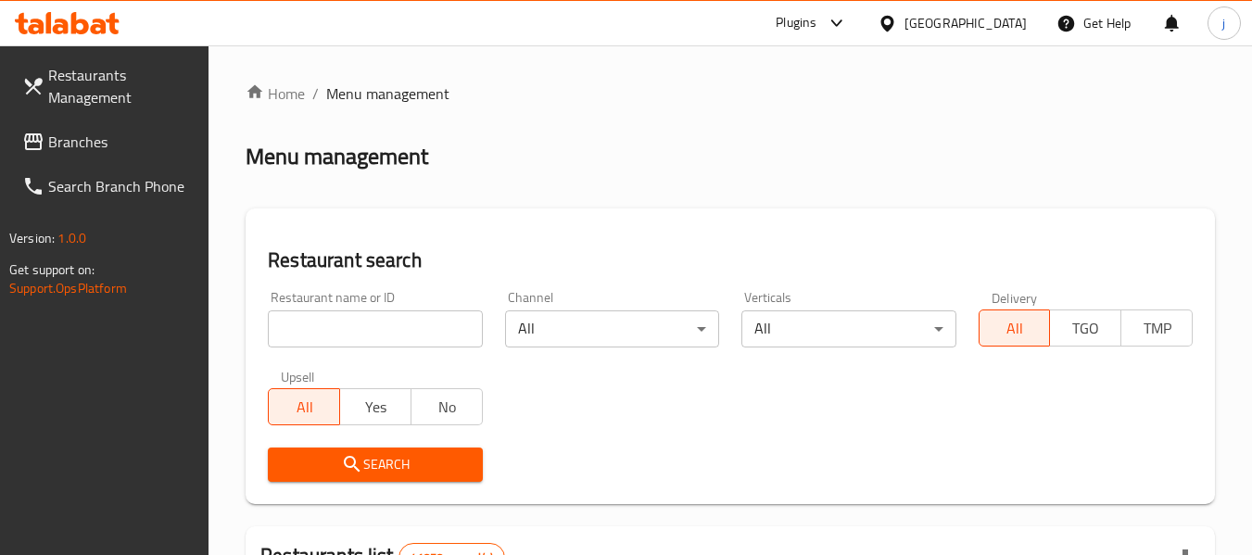
click at [57, 126] on link "Branches" at bounding box center [108, 142] width 202 height 44
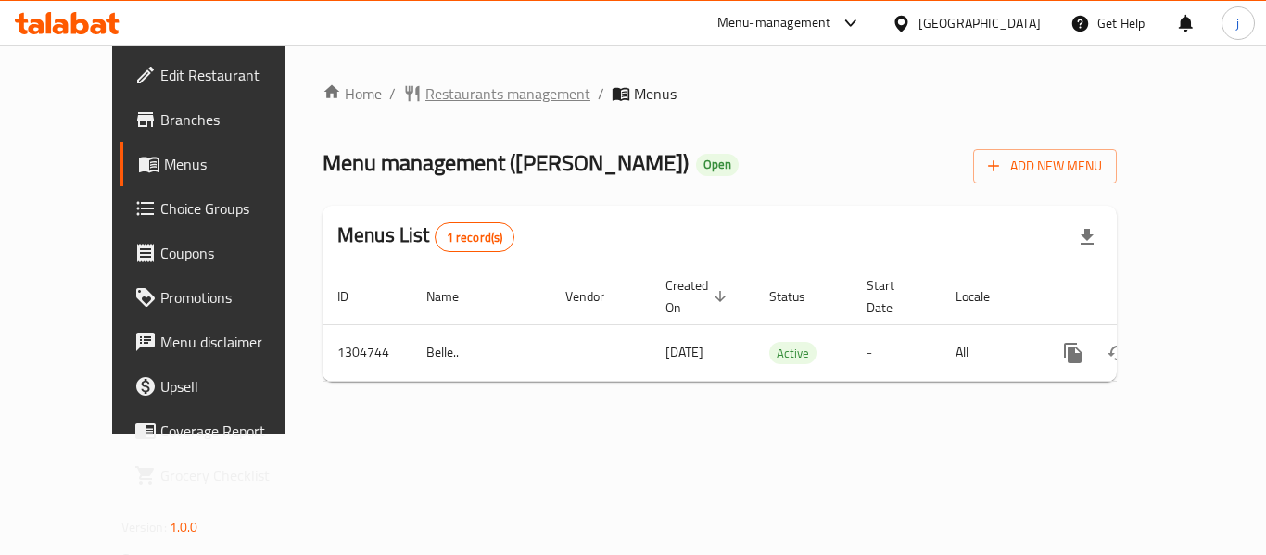
click at [425, 91] on span "Restaurants management" at bounding box center [507, 94] width 165 height 22
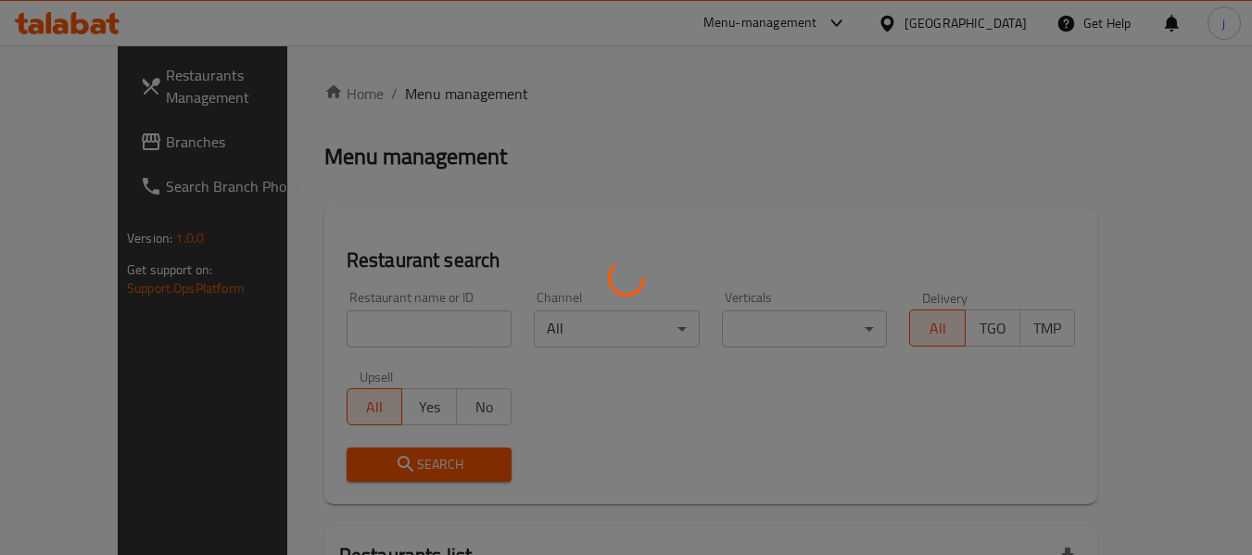
click at [56, 136] on div at bounding box center [626, 277] width 1252 height 555
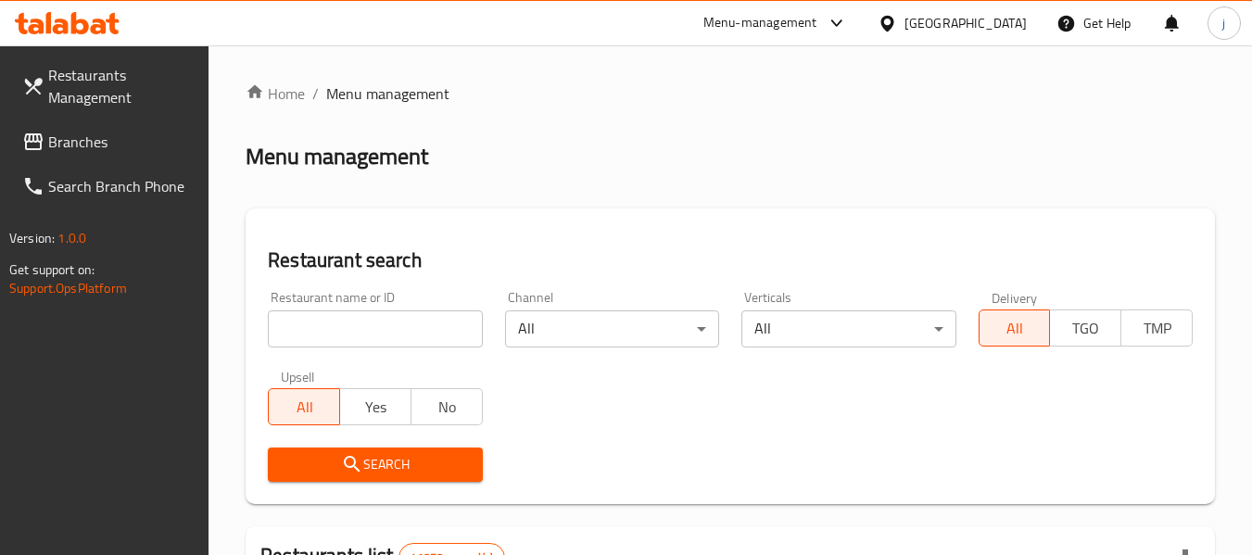
click at [56, 136] on span "Branches" at bounding box center [121, 142] width 146 height 22
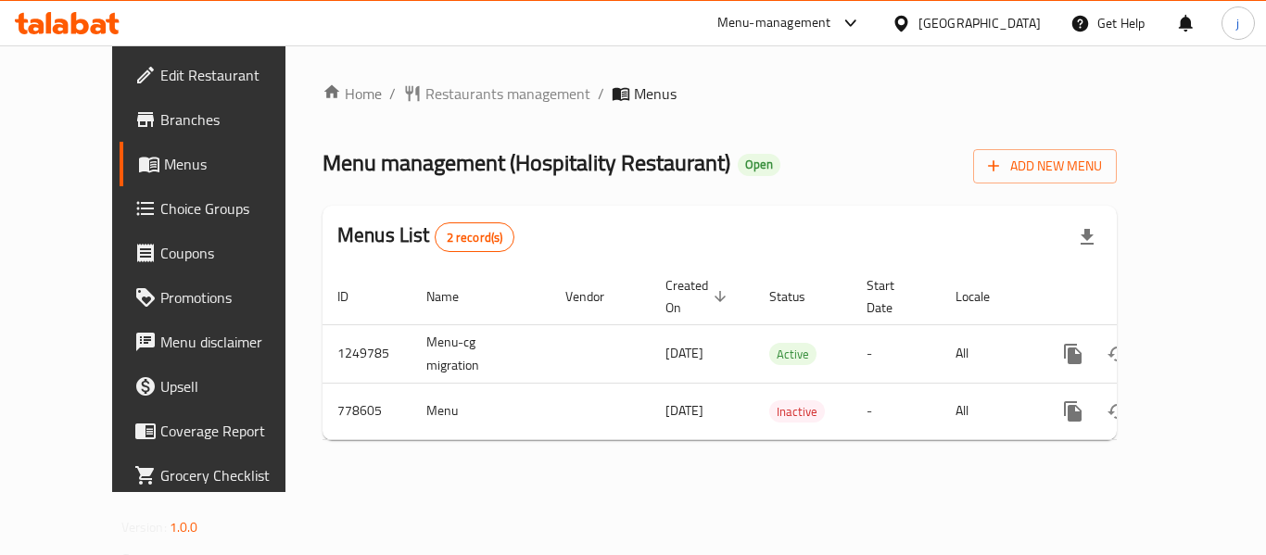
click at [930, 37] on div "[GEOGRAPHIC_DATA]" at bounding box center [966, 23] width 179 height 44
click at [934, 28] on div "[GEOGRAPHIC_DATA]" at bounding box center [980, 23] width 122 height 20
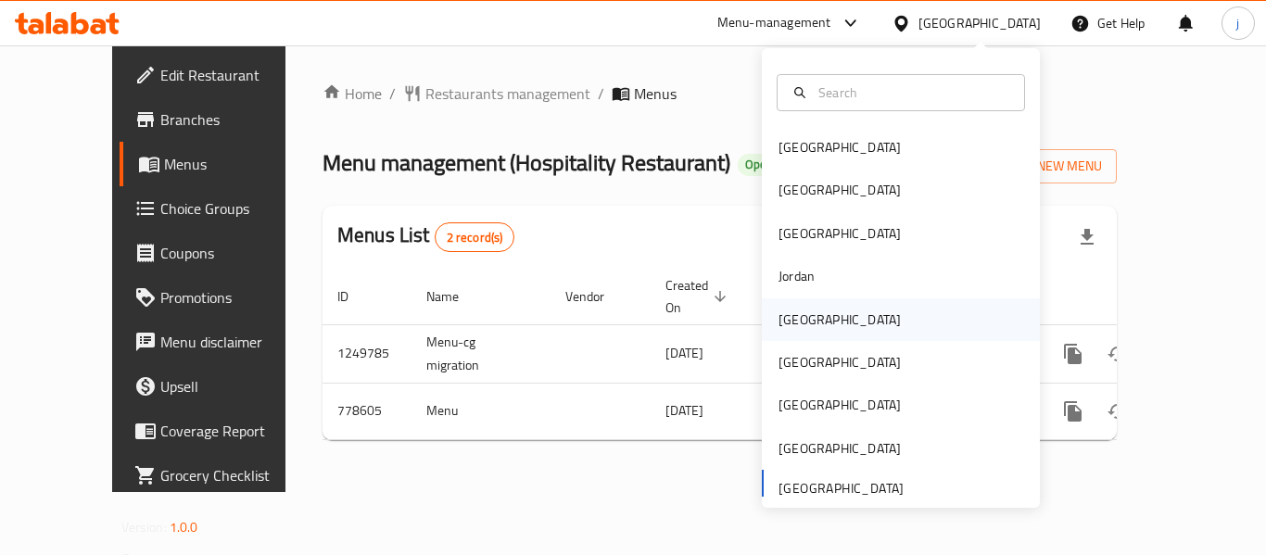
click at [802, 311] on div "[GEOGRAPHIC_DATA]" at bounding box center [840, 320] width 122 height 20
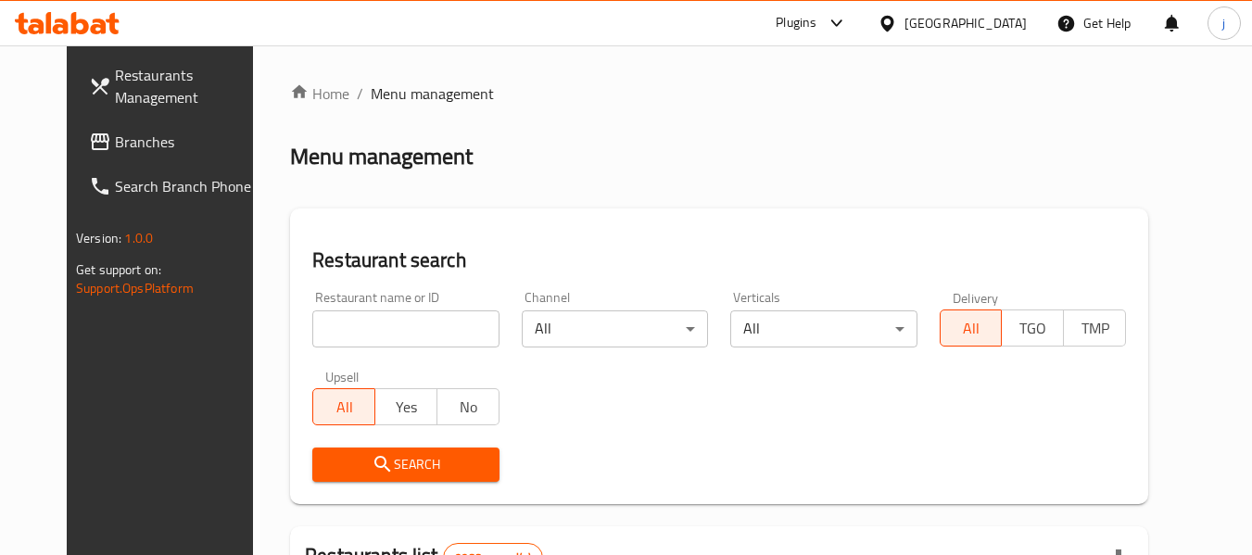
click at [89, 146] on icon at bounding box center [100, 142] width 22 height 22
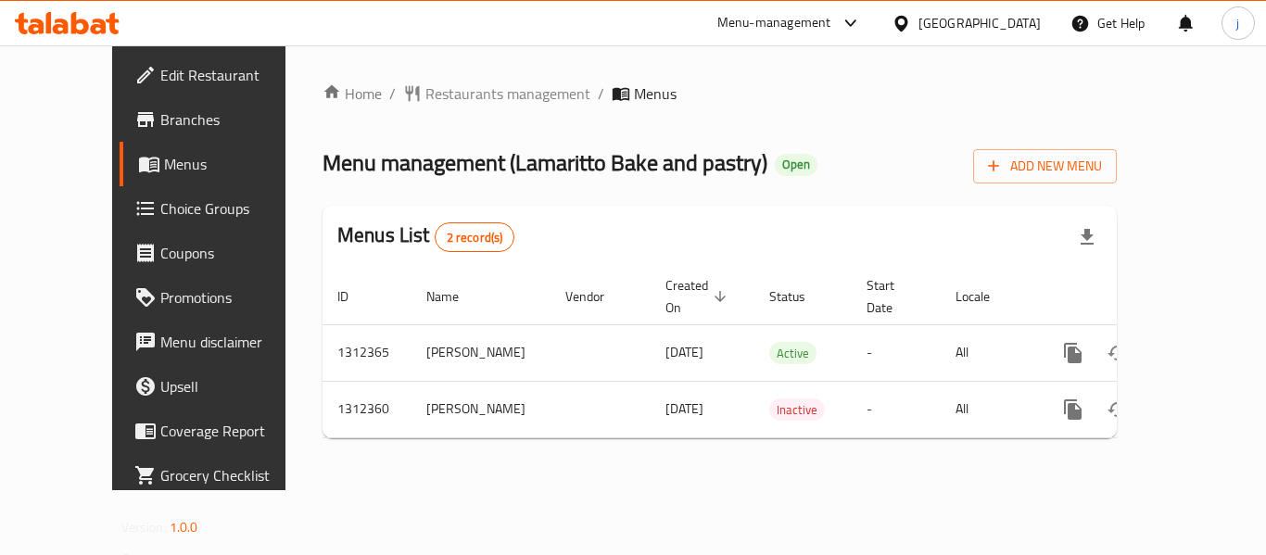
click at [1022, 23] on div "[GEOGRAPHIC_DATA]" at bounding box center [980, 23] width 122 height 20
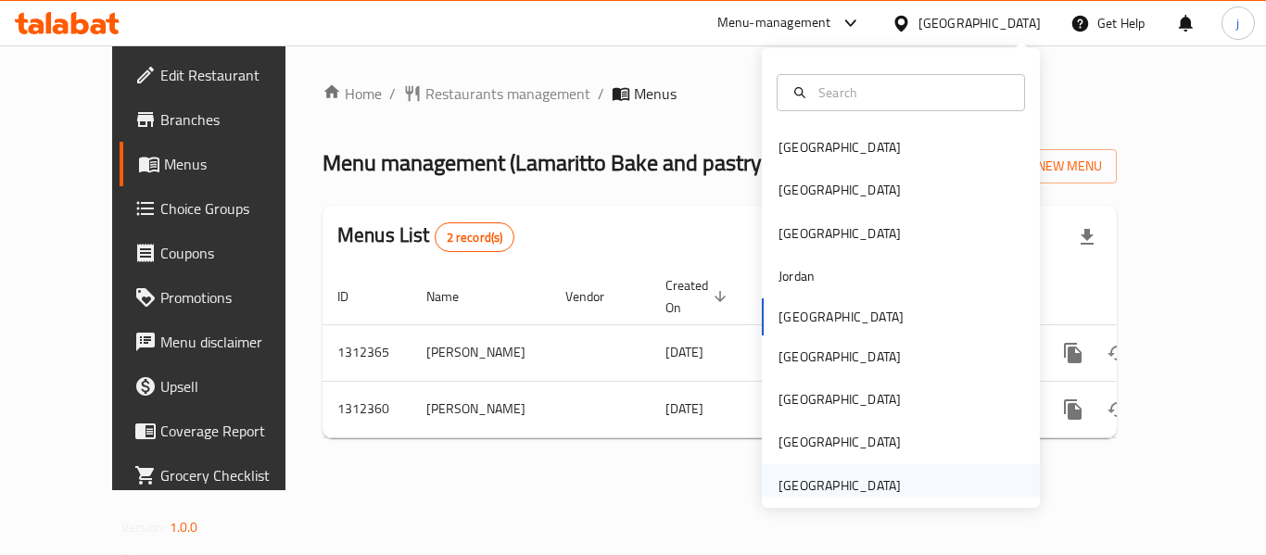
click at [806, 488] on div "[GEOGRAPHIC_DATA]" at bounding box center [840, 486] width 122 height 20
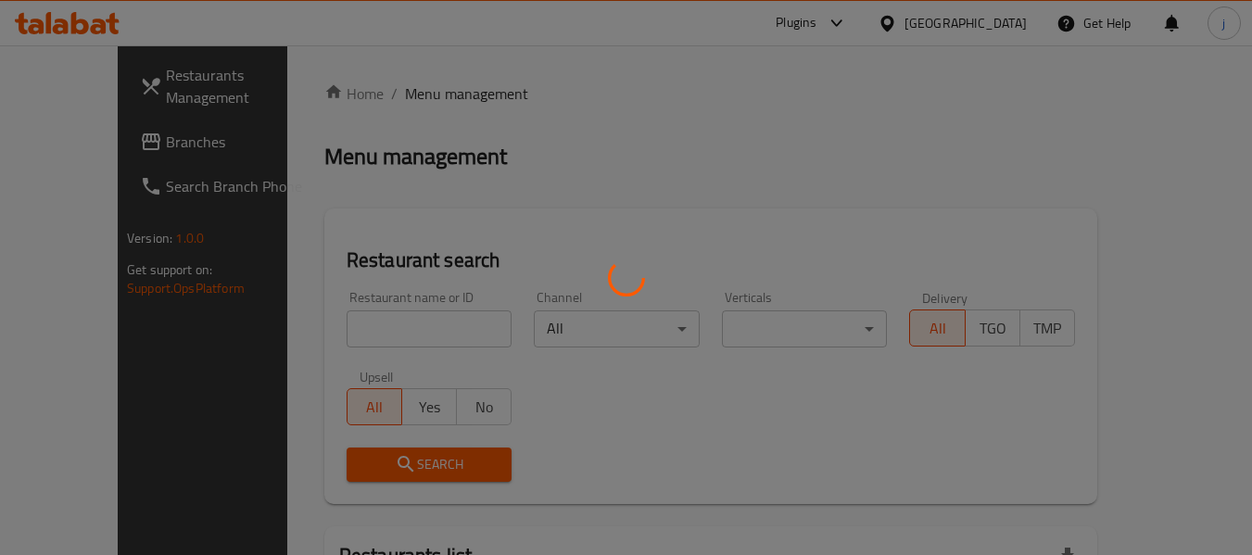
click at [136, 135] on div at bounding box center [626, 277] width 1252 height 555
click at [105, 140] on div at bounding box center [626, 277] width 1252 height 555
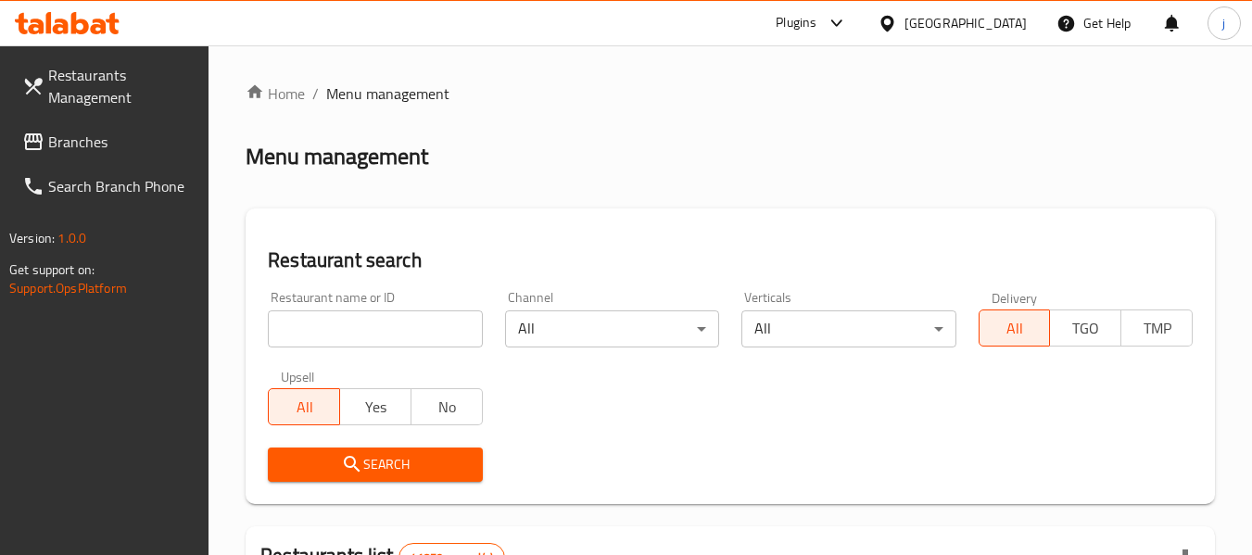
click at [109, 136] on span "Branches" at bounding box center [121, 142] width 146 height 22
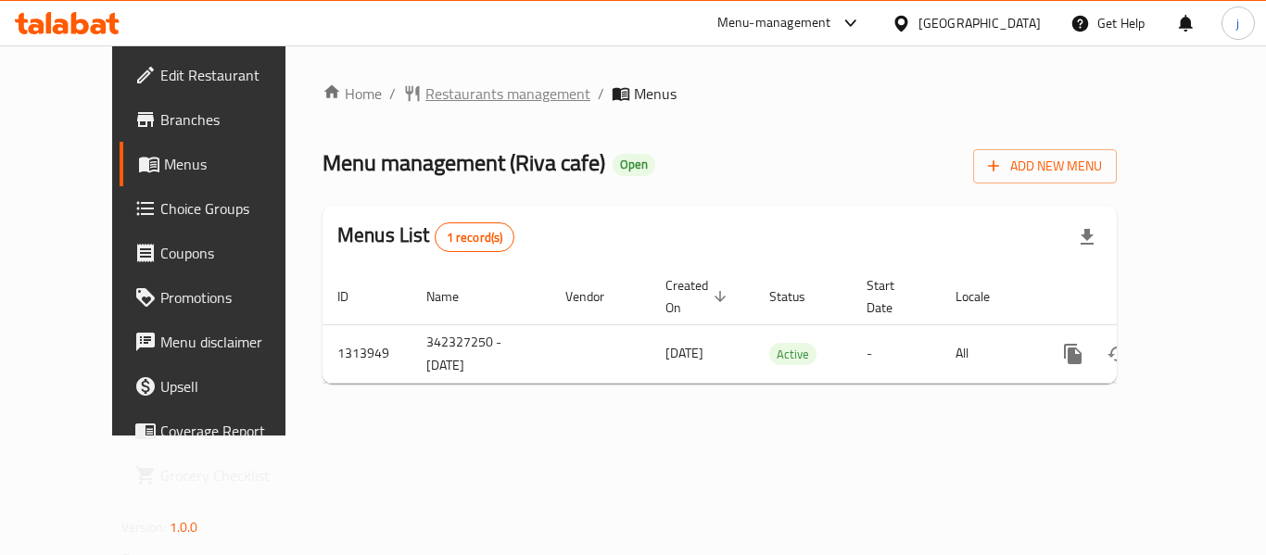
click at [425, 95] on span "Restaurants management" at bounding box center [507, 94] width 165 height 22
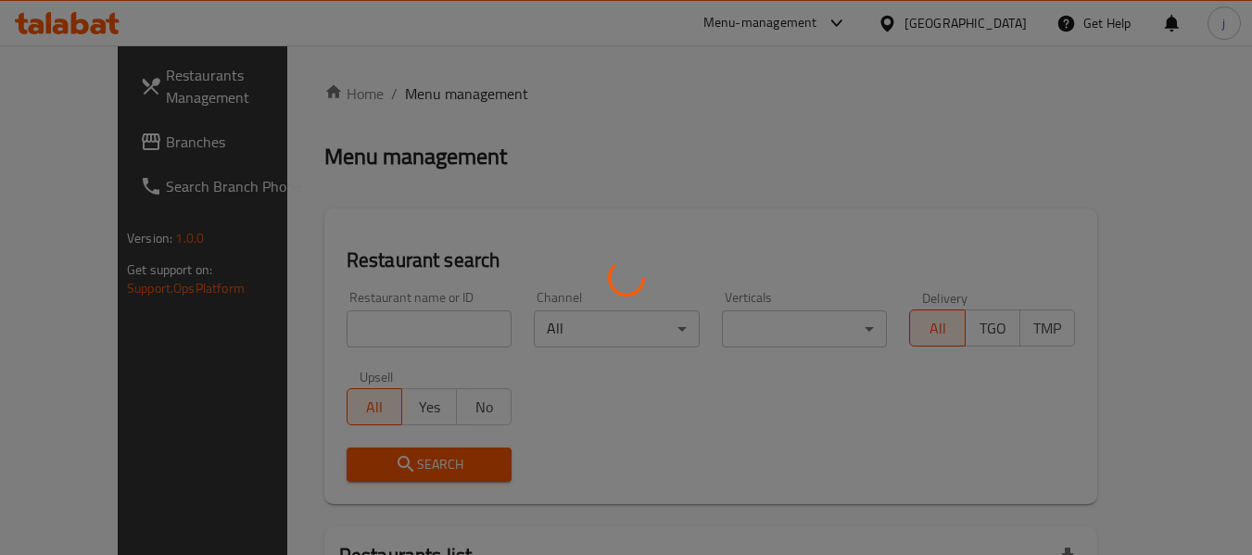
click at [98, 115] on div at bounding box center [626, 277] width 1252 height 555
click at [78, 151] on div at bounding box center [626, 277] width 1252 height 555
click at [103, 139] on div at bounding box center [626, 277] width 1252 height 555
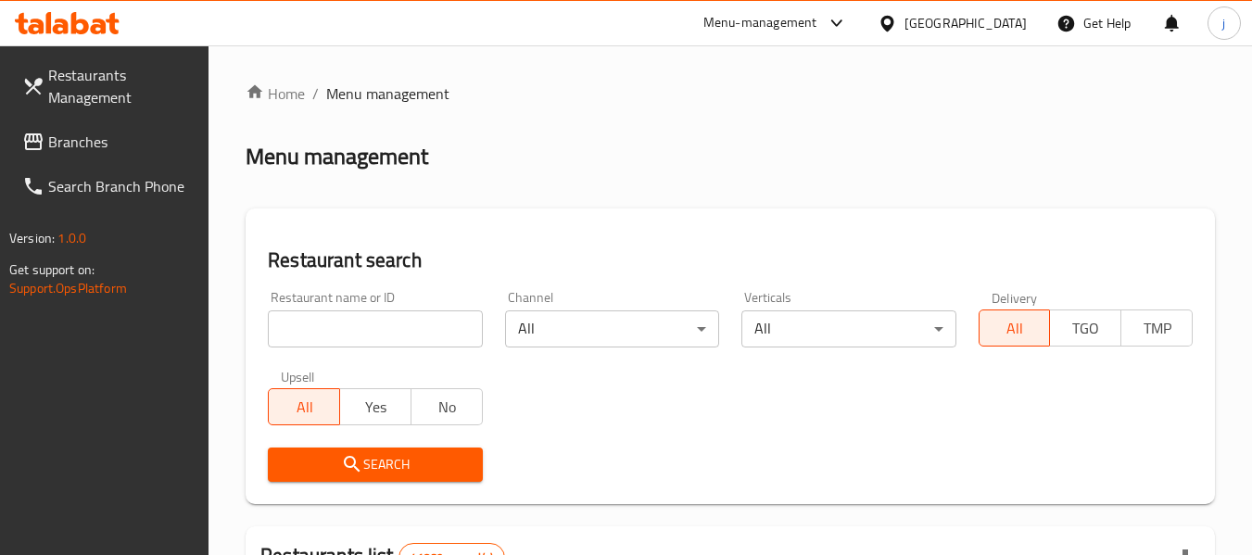
drag, startPoint x: 103, startPoint y: 139, endPoint x: 47, endPoint y: 138, distance: 55.6
click at [103, 139] on span "Branches" at bounding box center [121, 142] width 146 height 22
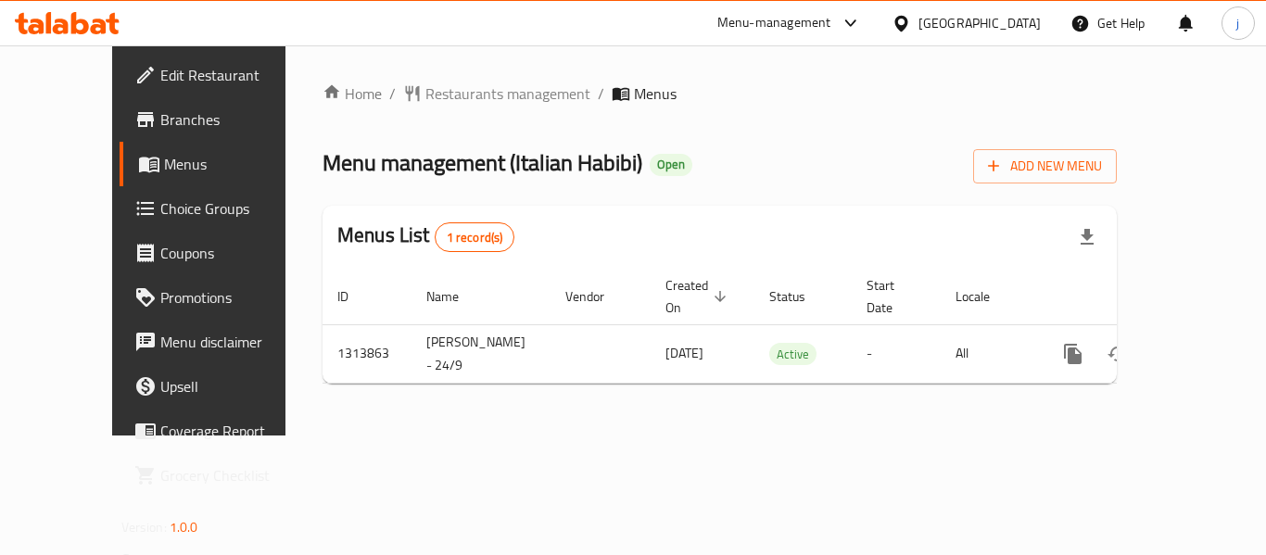
click at [921, 27] on div "[GEOGRAPHIC_DATA]" at bounding box center [980, 23] width 122 height 20
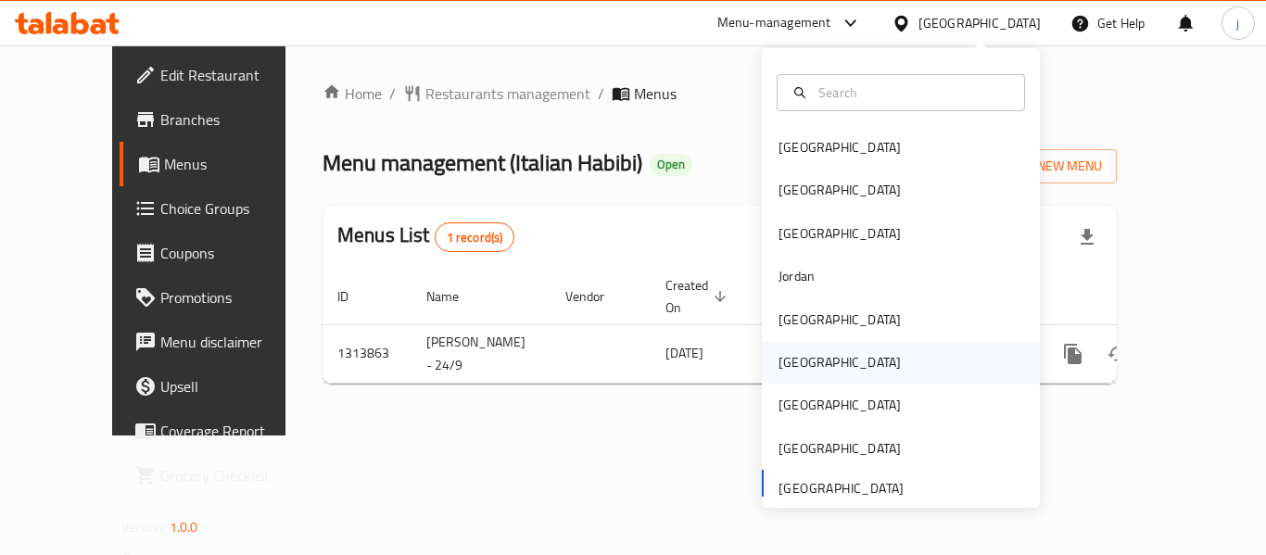
click at [809, 364] on div "[GEOGRAPHIC_DATA]" at bounding box center [840, 362] width 152 height 43
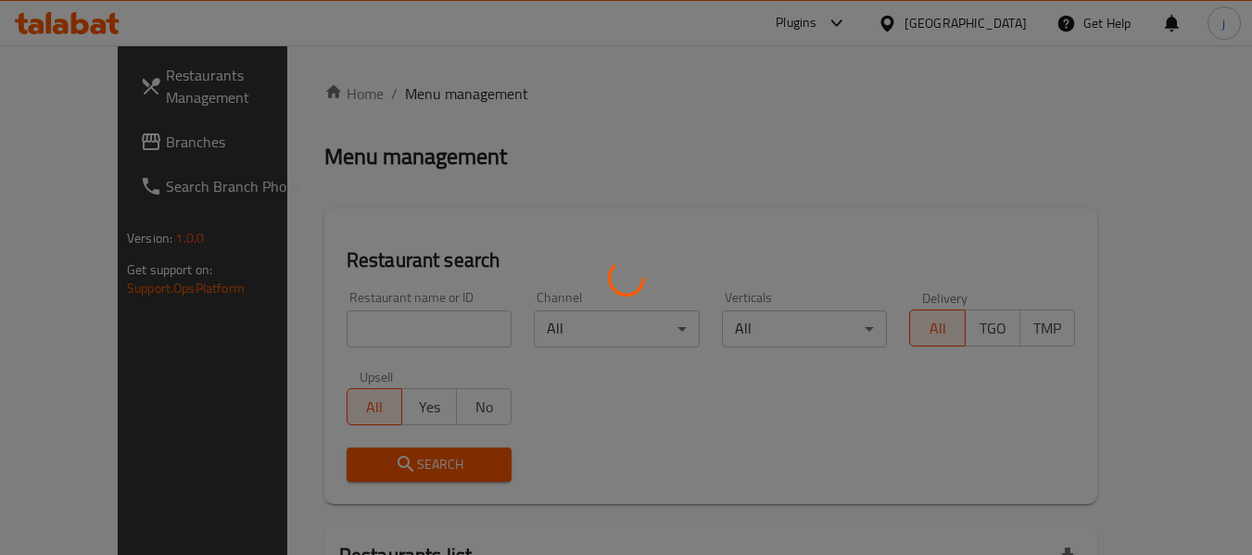
click at [124, 140] on div at bounding box center [626, 277] width 1252 height 555
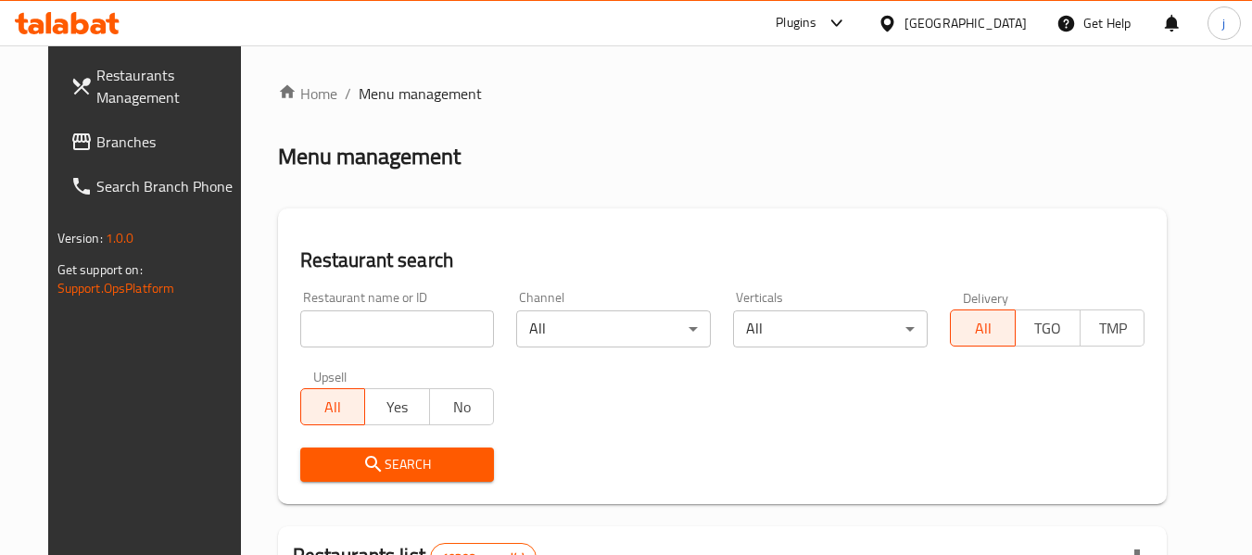
click at [96, 132] on span "Branches" at bounding box center [169, 142] width 146 height 22
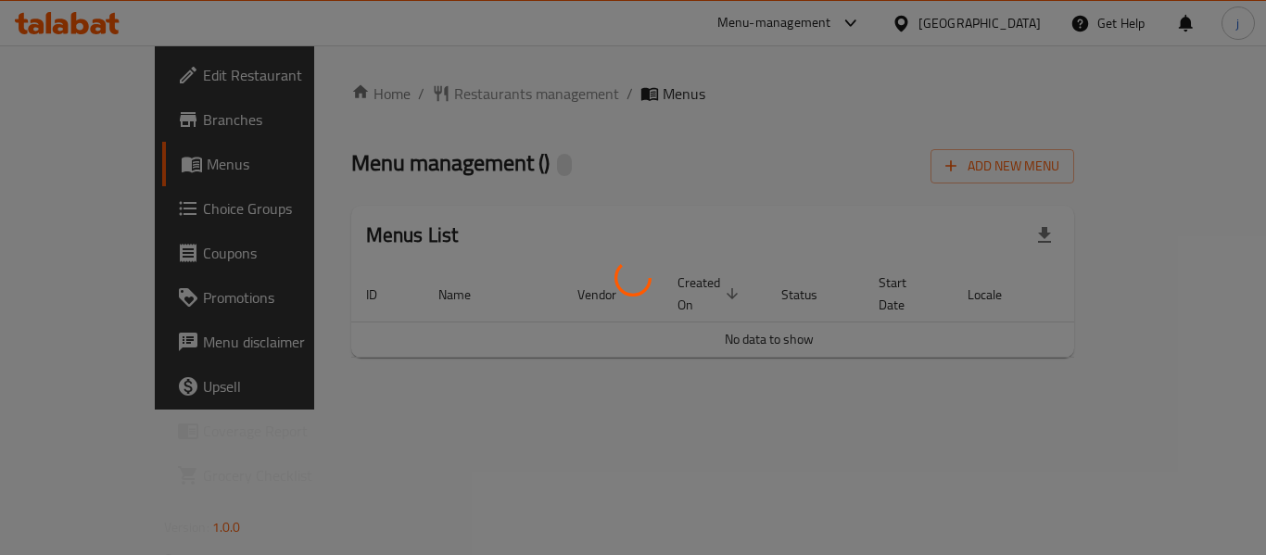
click at [775, 324] on div at bounding box center [633, 277] width 1266 height 555
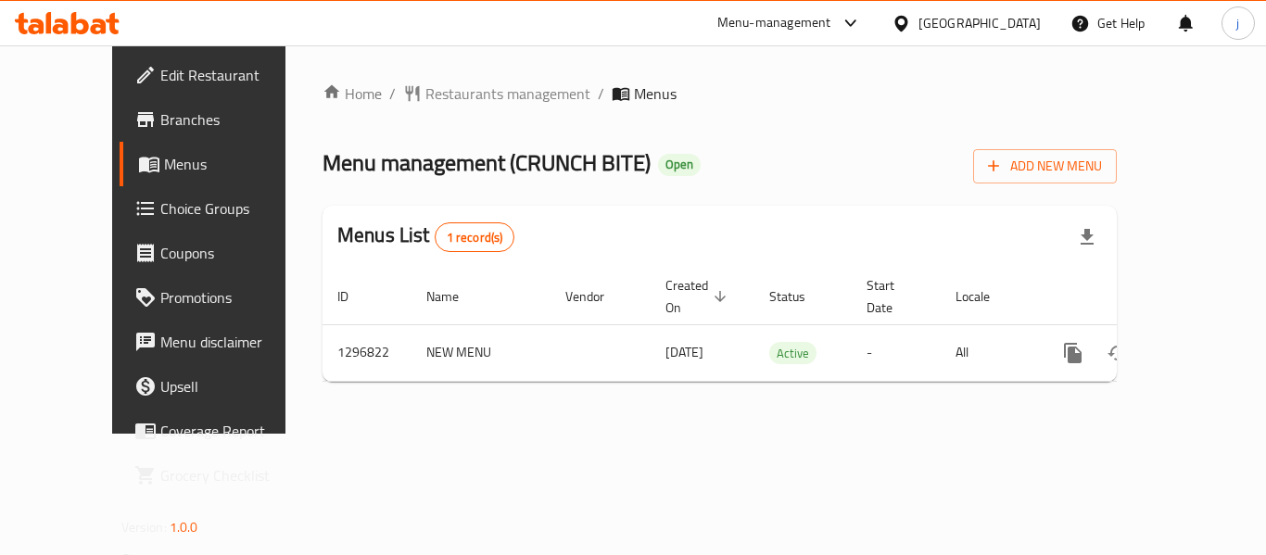
click at [908, 16] on icon at bounding box center [901, 23] width 13 height 16
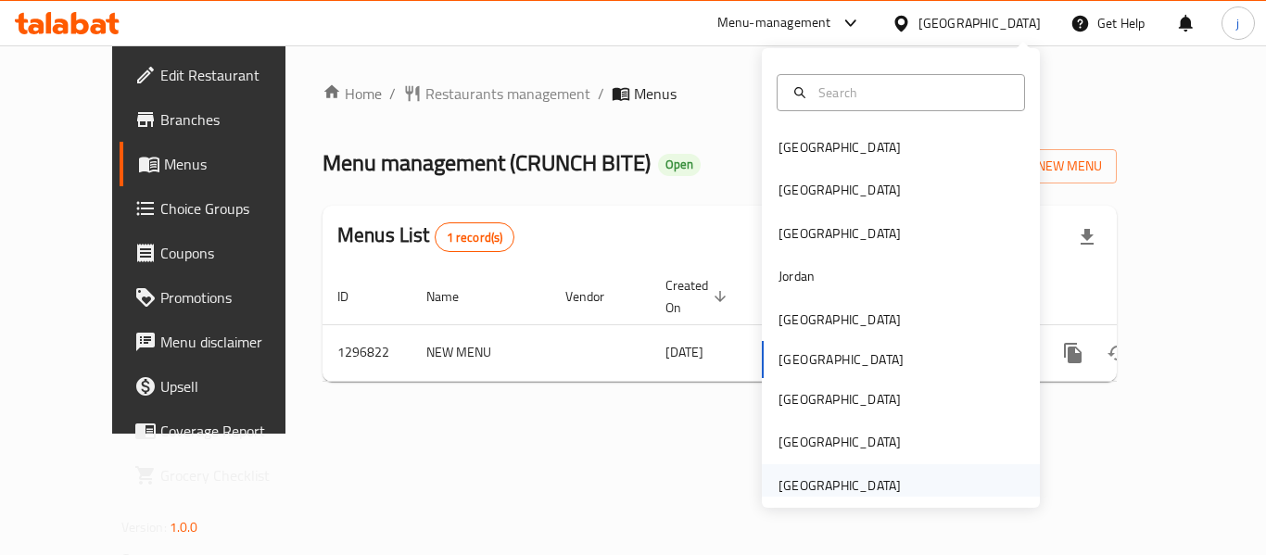
click at [818, 476] on div "[GEOGRAPHIC_DATA]" at bounding box center [840, 486] width 122 height 20
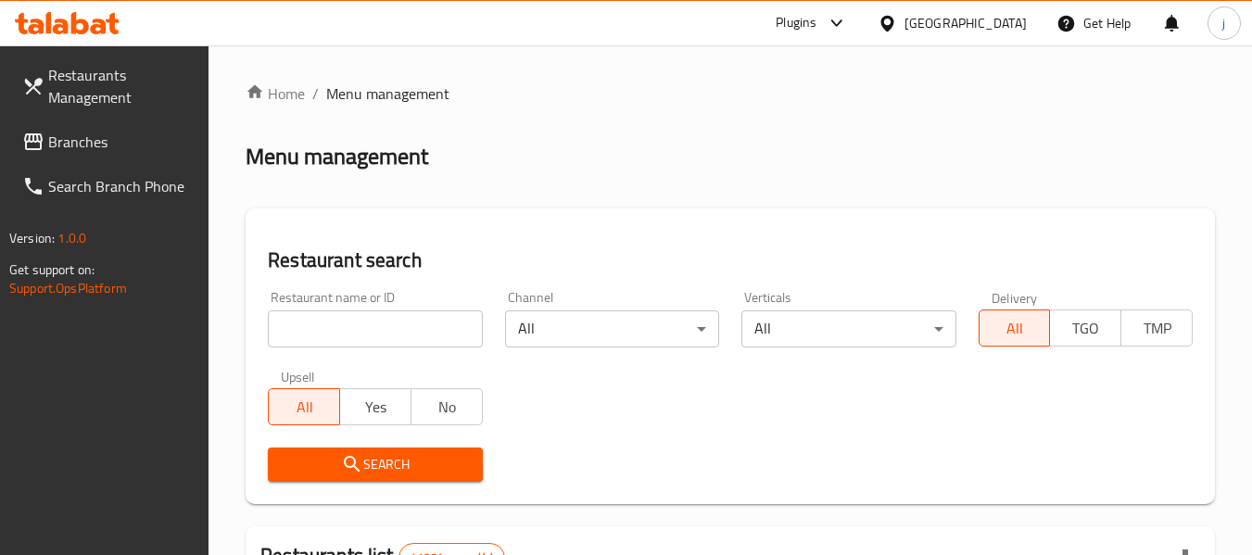
click at [145, 145] on span "Branches" at bounding box center [121, 142] width 146 height 22
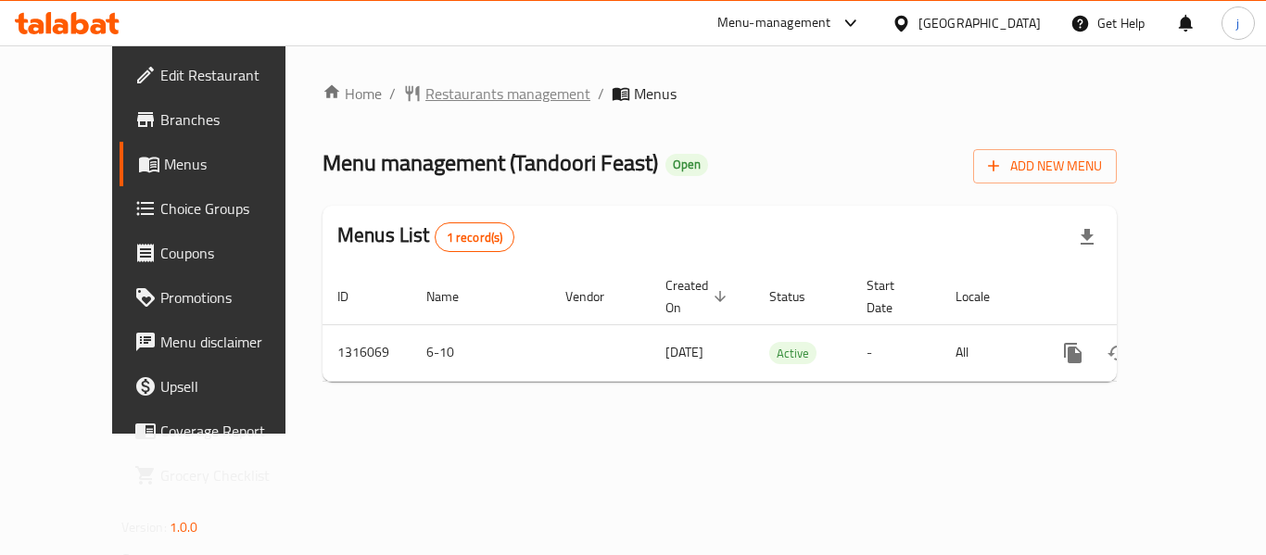
click at [427, 93] on span "Restaurants management" at bounding box center [507, 94] width 165 height 22
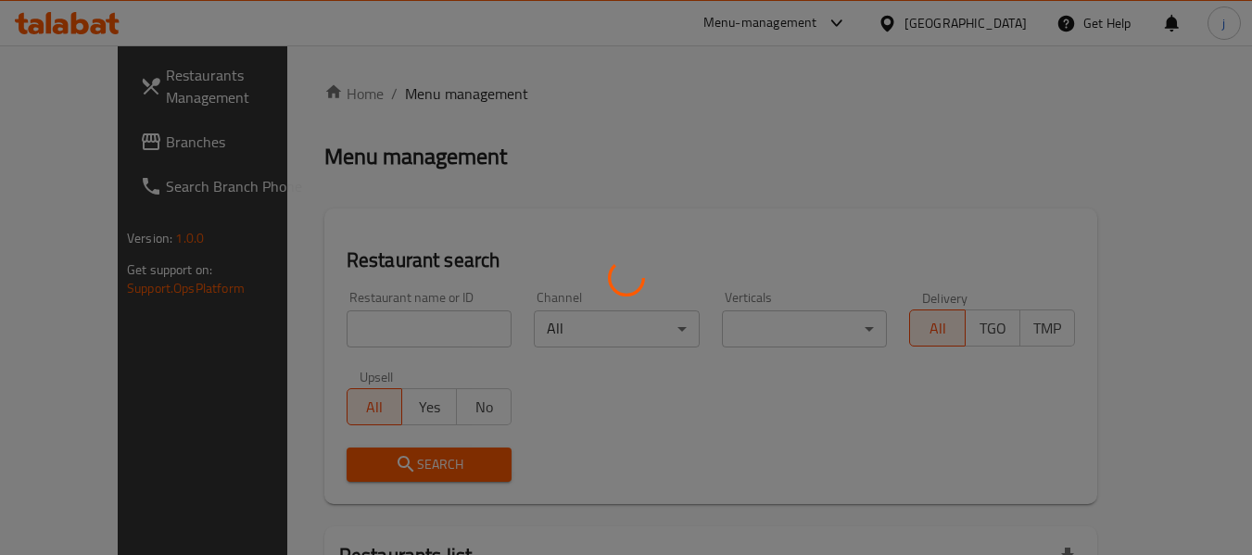
click at [96, 141] on div at bounding box center [626, 277] width 1252 height 555
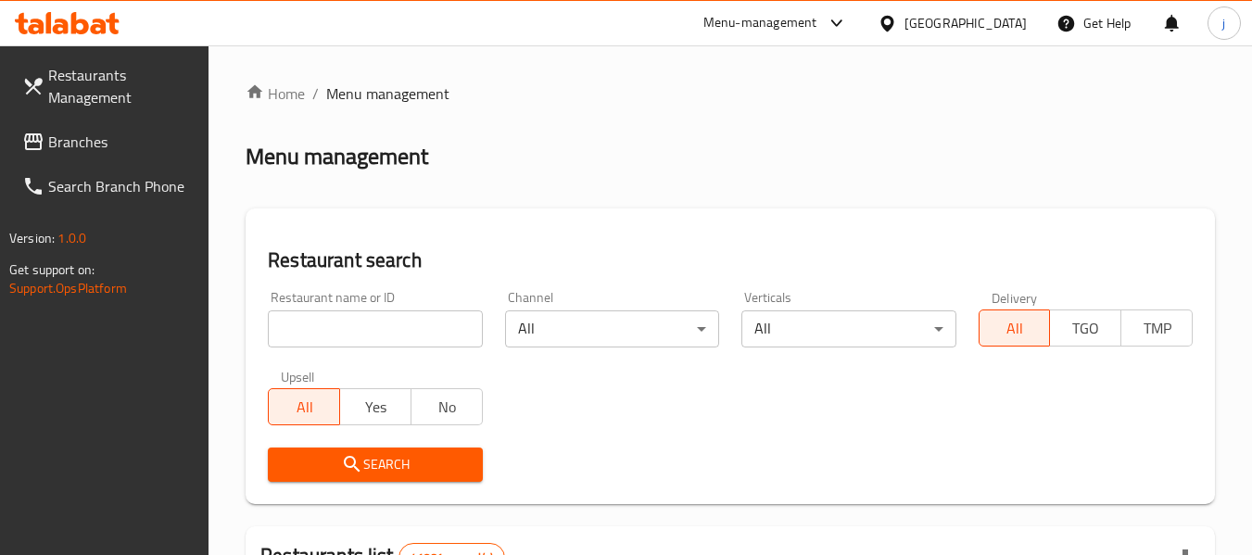
click at [90, 140] on span "Branches" at bounding box center [121, 142] width 146 height 22
